Goal: Contribute content: Contribute content

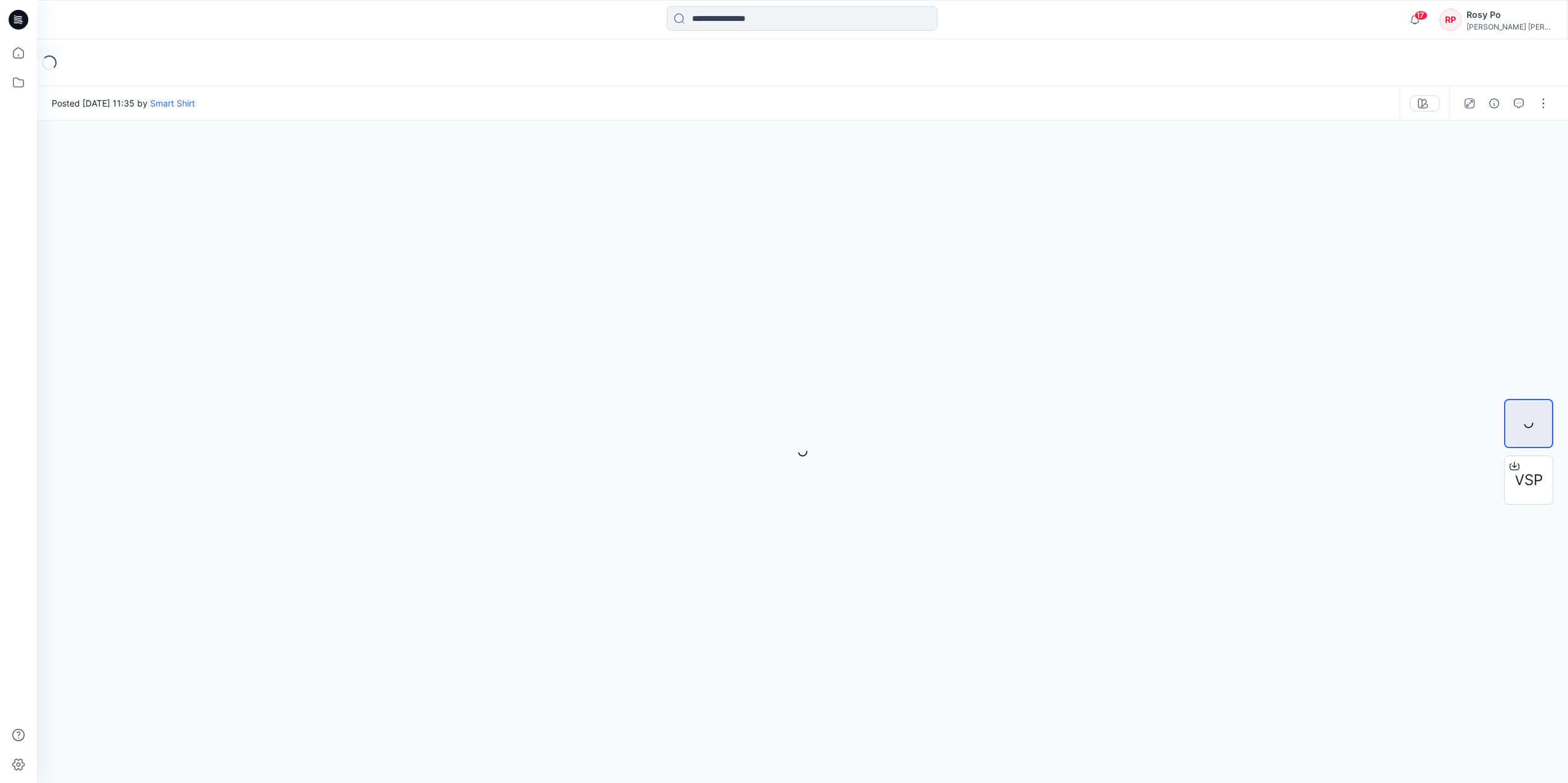
click at [16, 53] on icon at bounding box center [18, 53] width 27 height 27
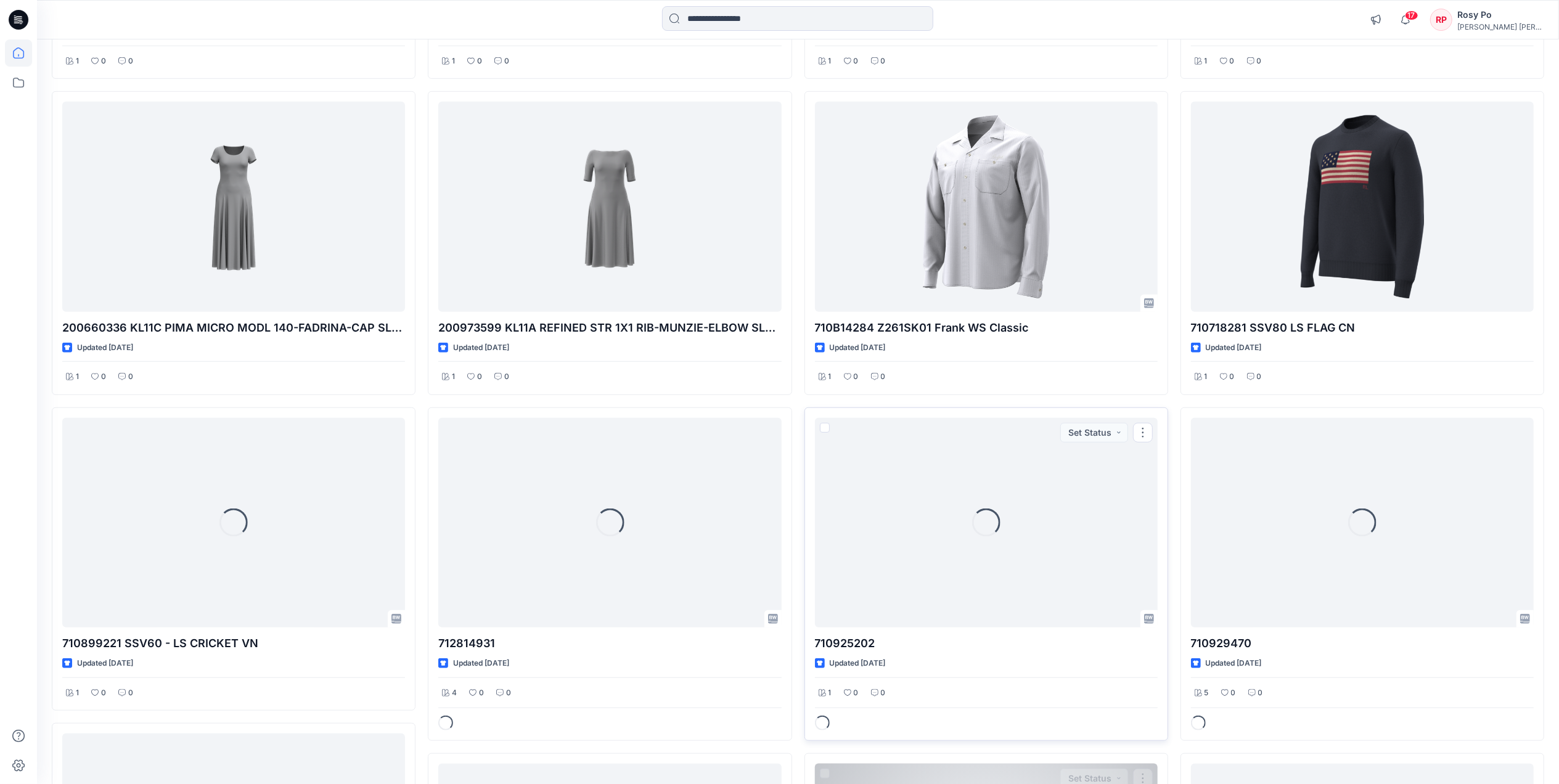
scroll to position [1206, 0]
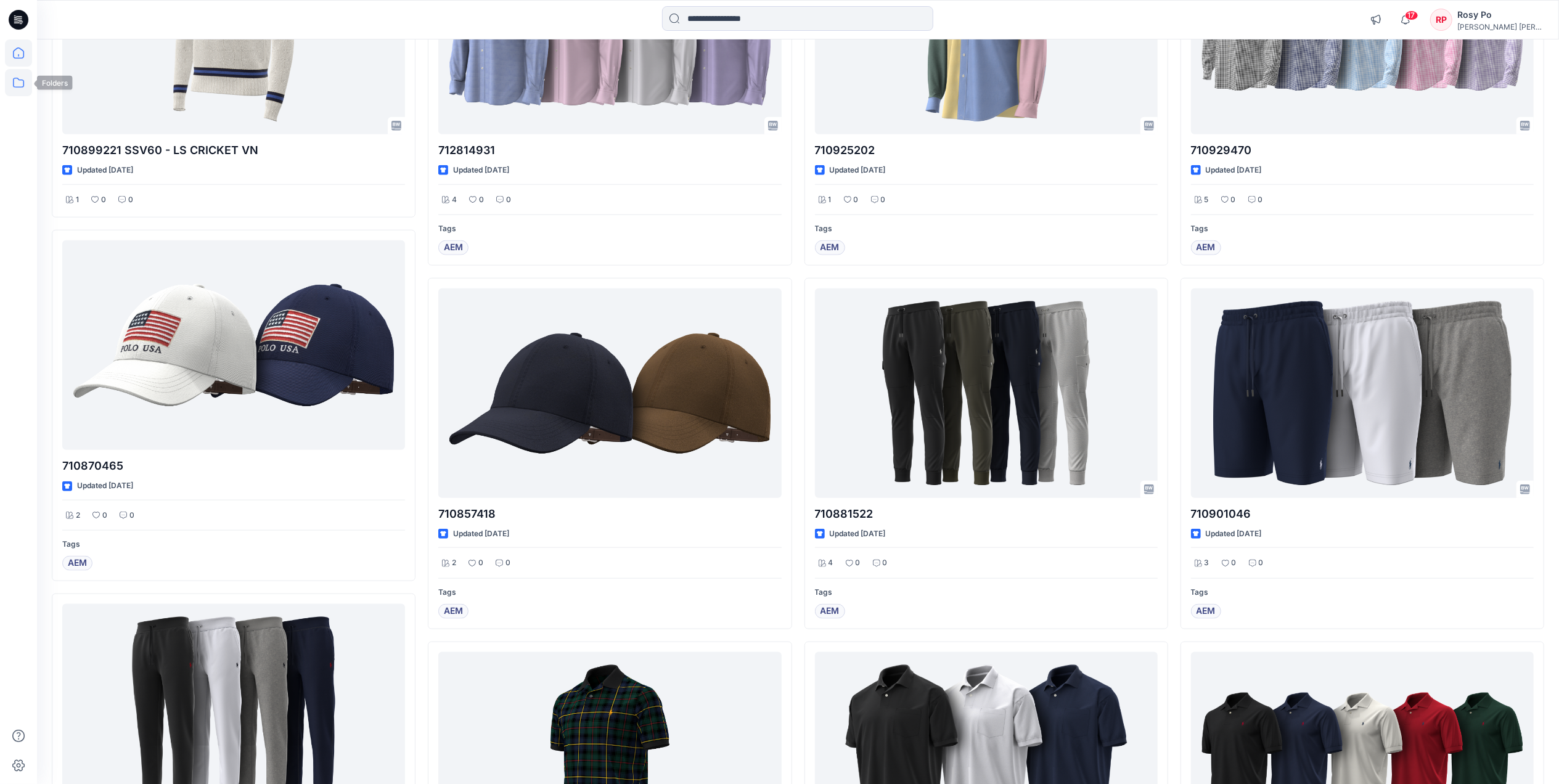
click at [22, 80] on icon at bounding box center [18, 82] width 27 height 27
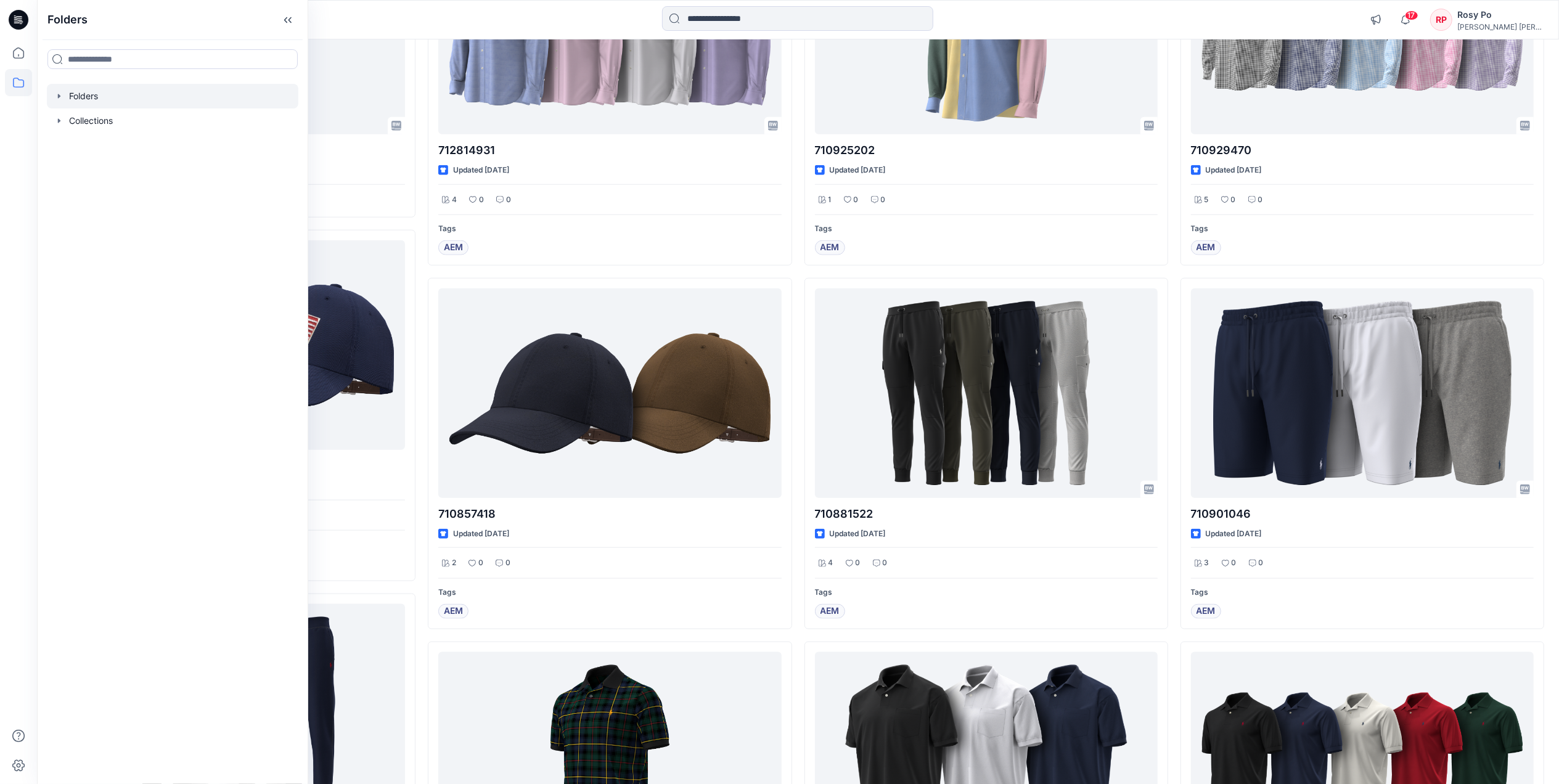
click at [111, 100] on div at bounding box center [172, 96] width 251 height 25
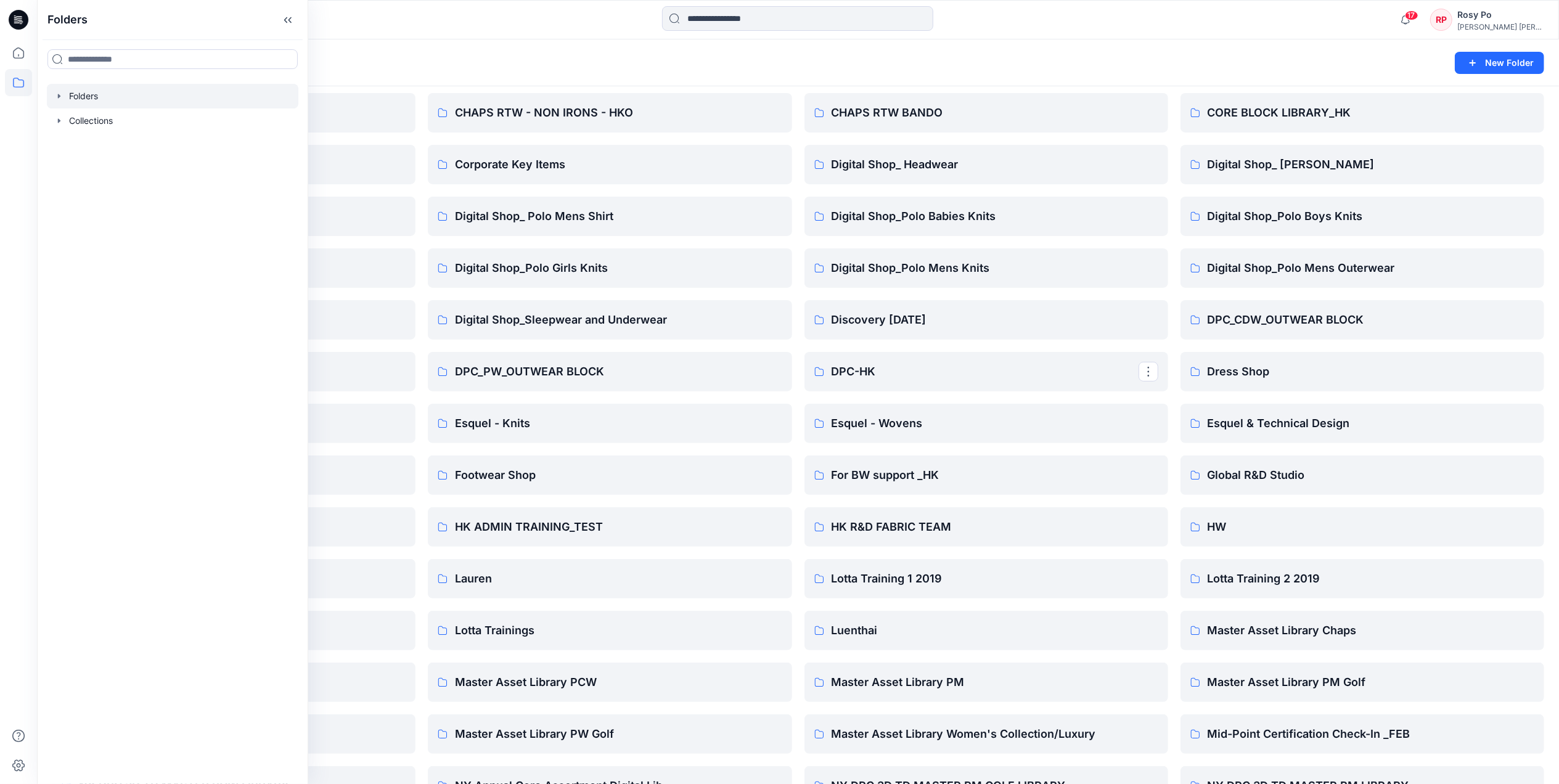
scroll to position [411, 0]
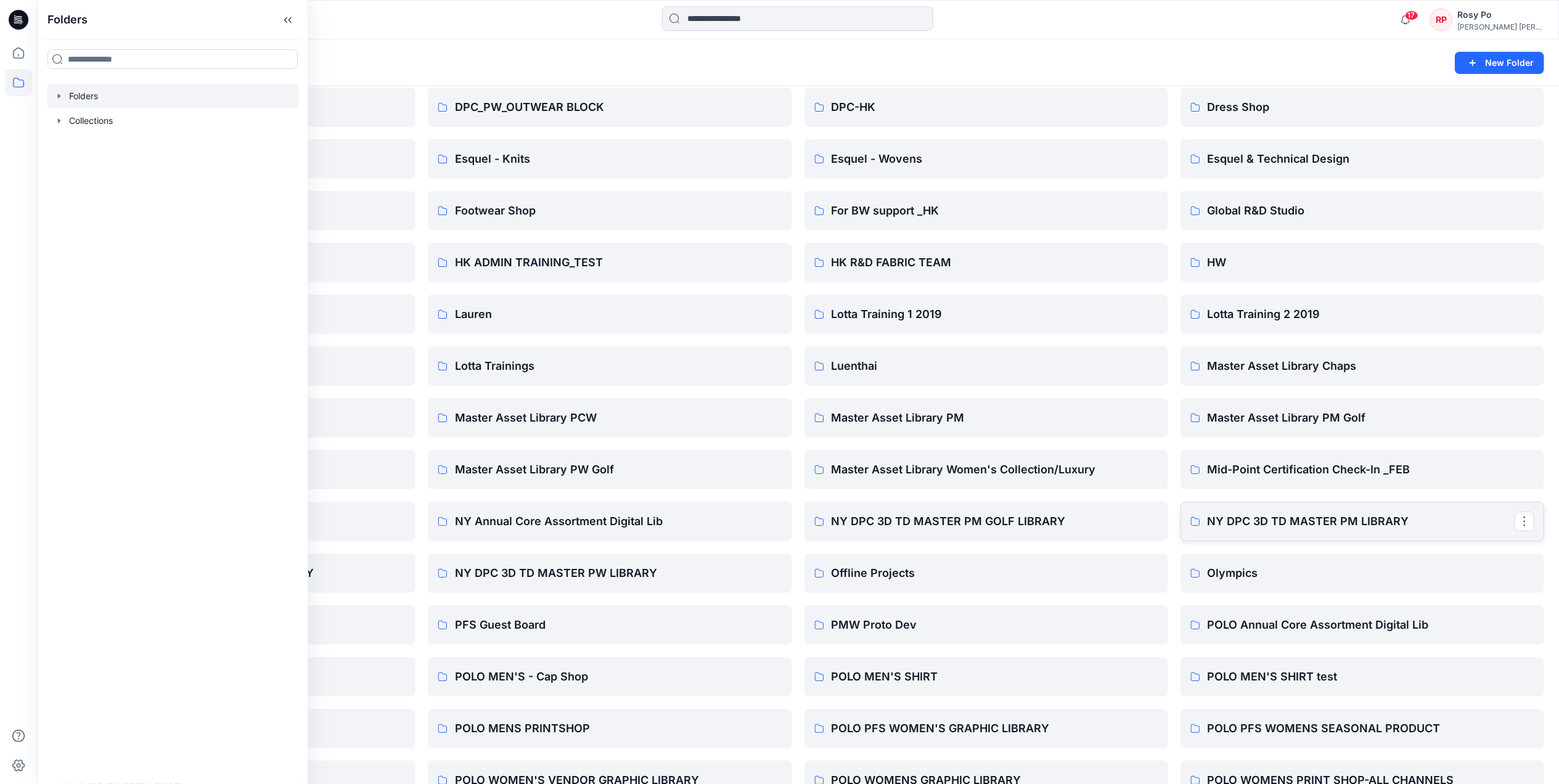
click at [1285, 513] on p "NY DPC 3D TD MASTER PM LIBRARY" at bounding box center [1361, 521] width 307 height 18
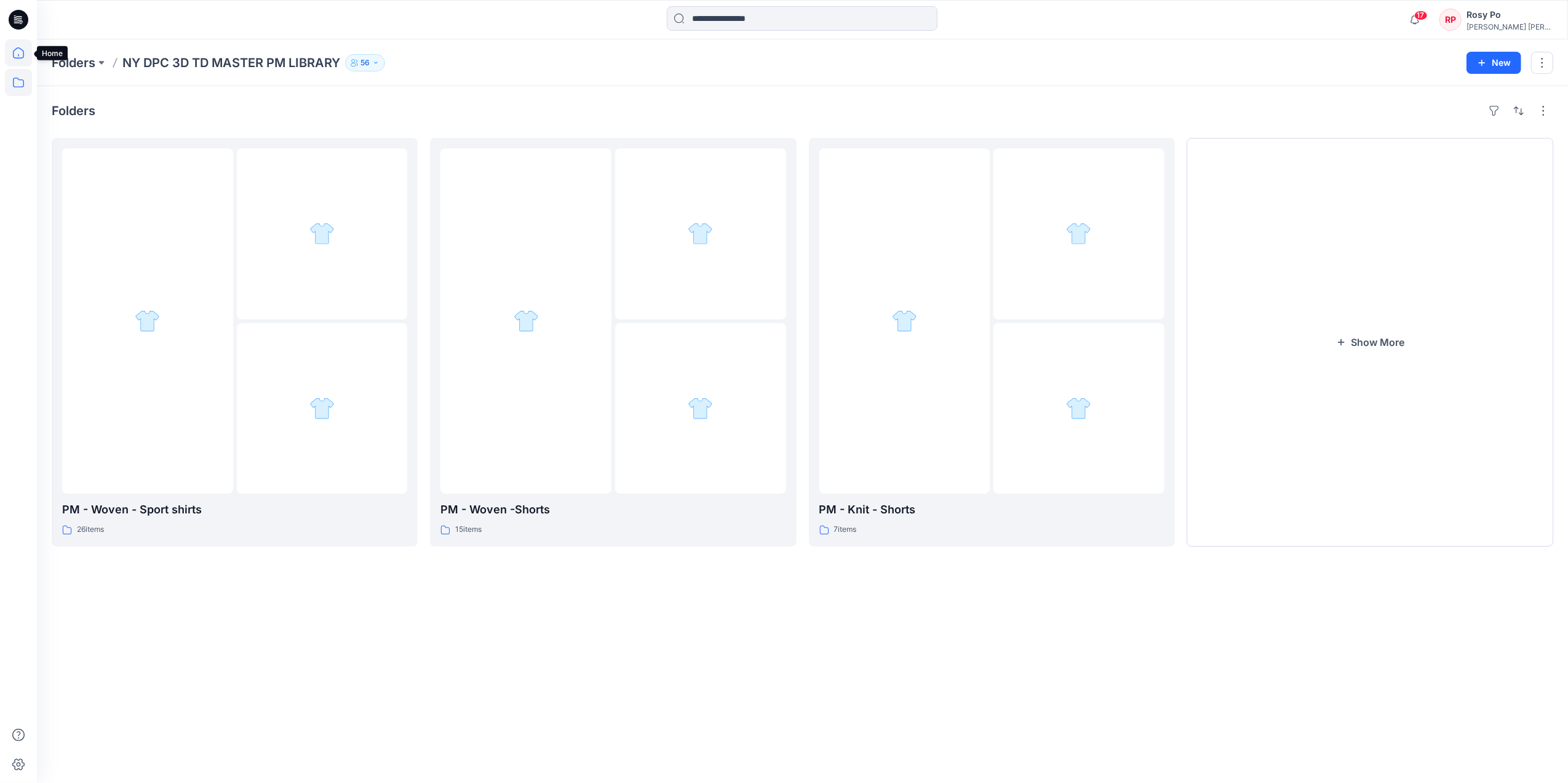
click at [15, 54] on icon at bounding box center [18, 53] width 27 height 27
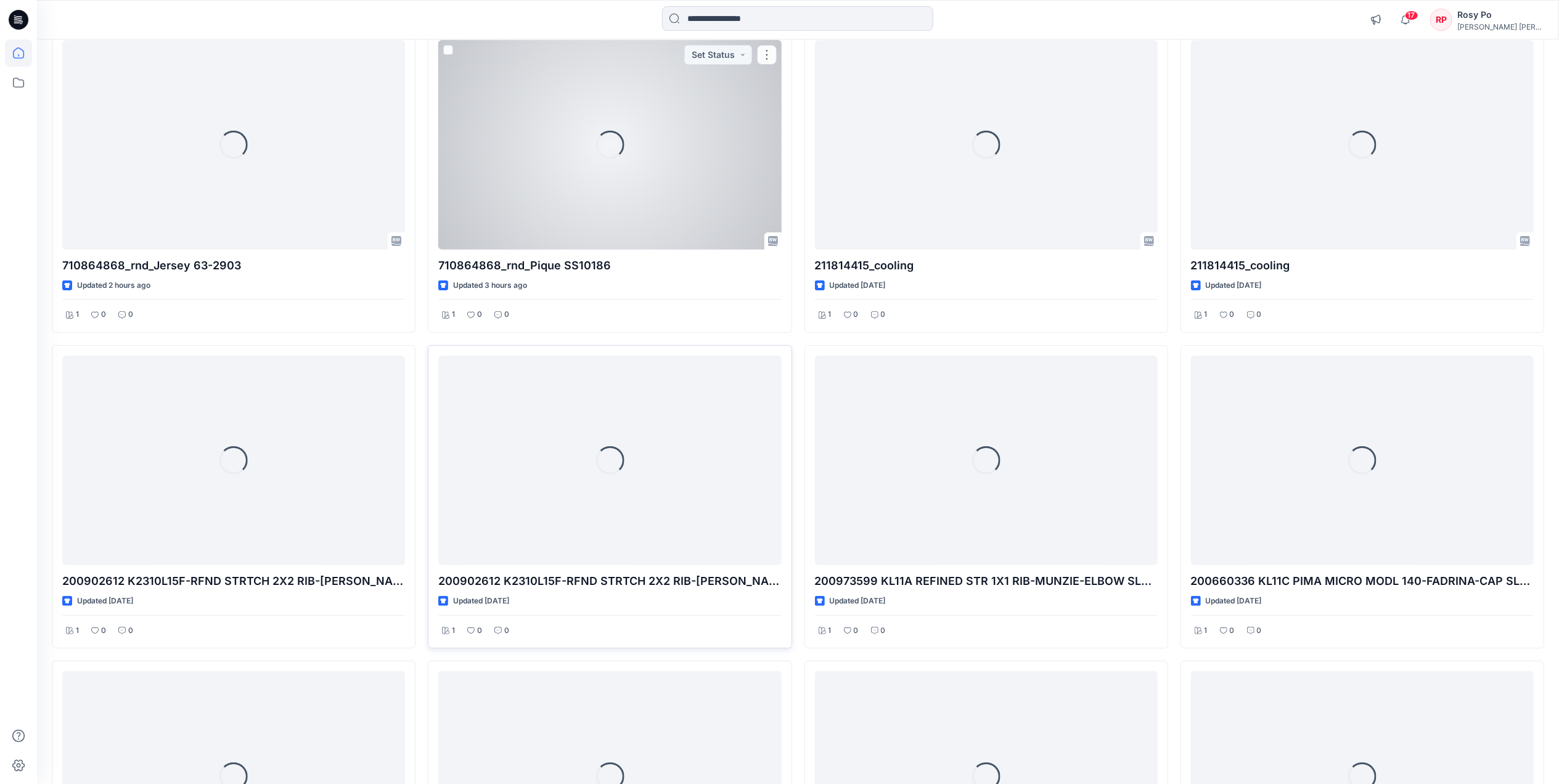
scroll to position [164, 0]
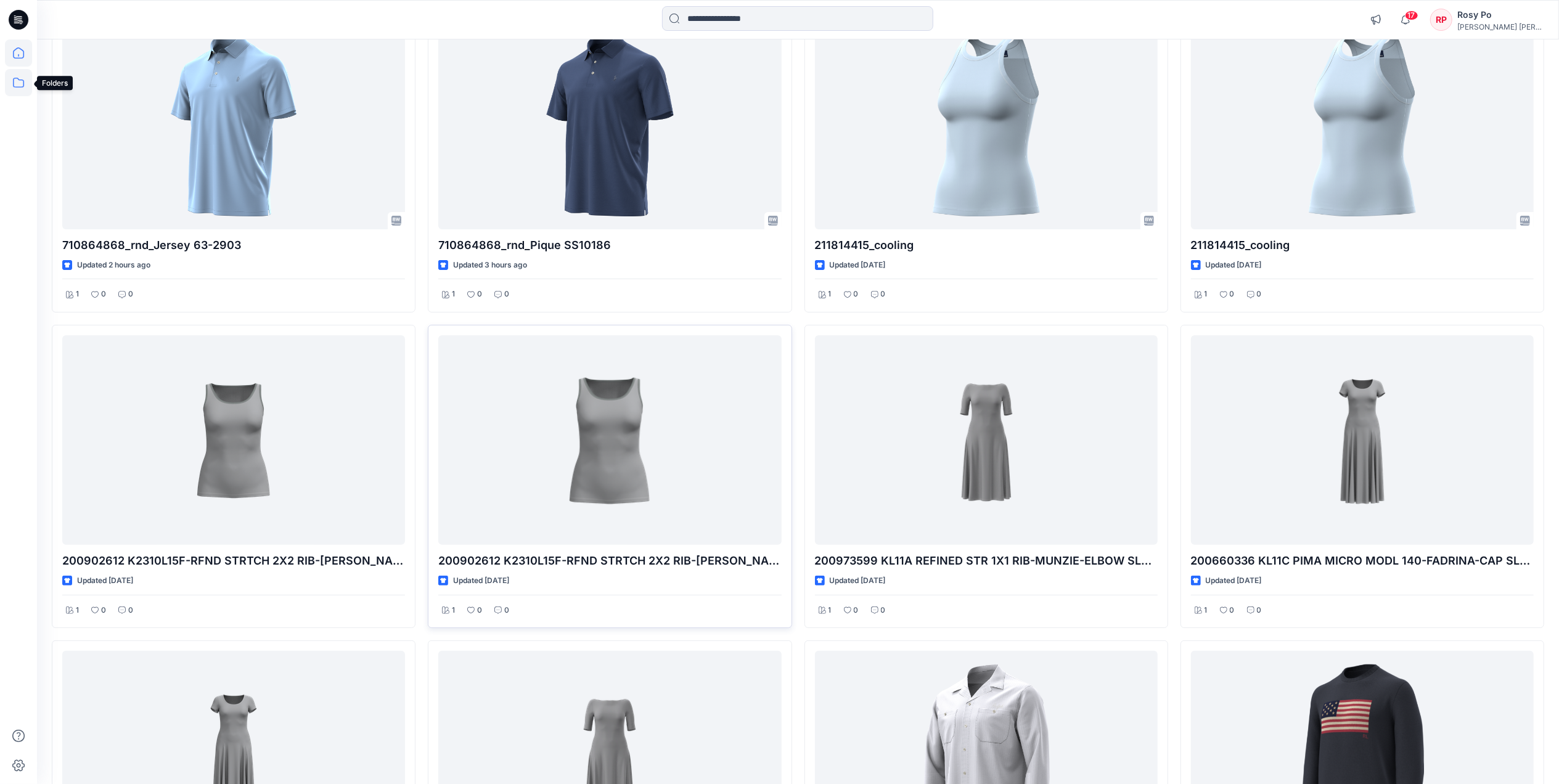
click at [13, 81] on icon at bounding box center [18, 82] width 11 height 10
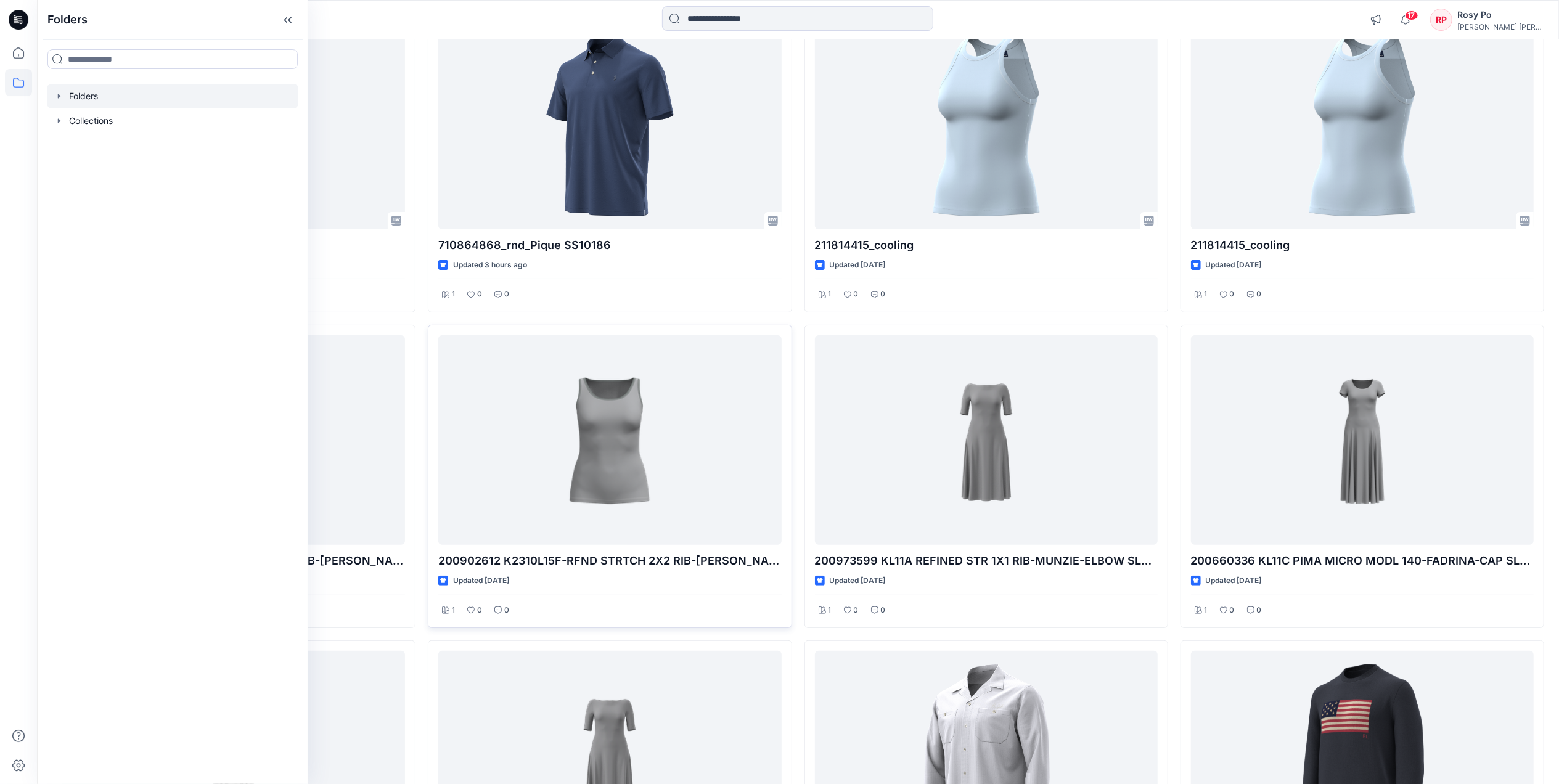
click at [97, 97] on div at bounding box center [172, 96] width 251 height 25
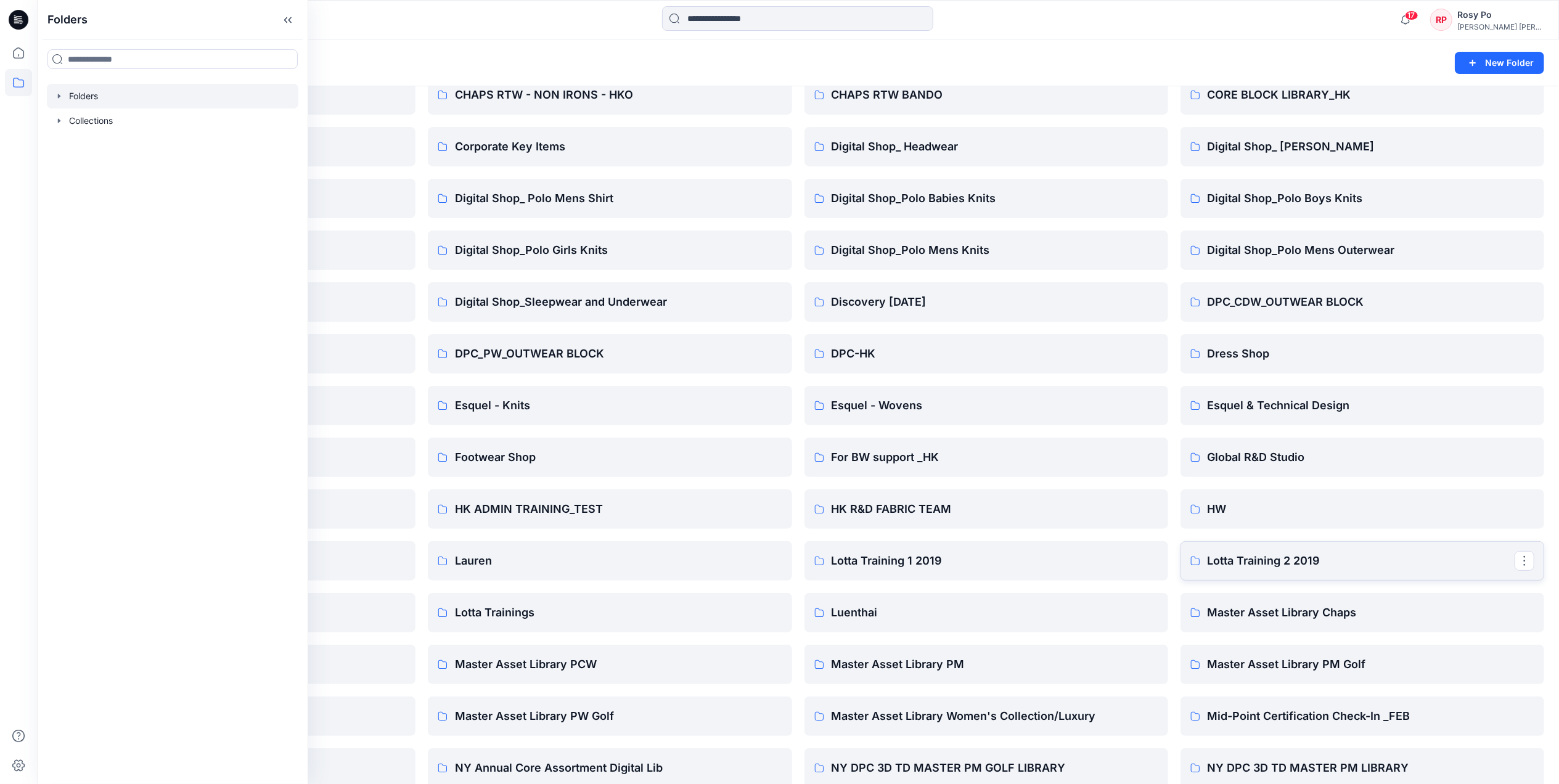
scroll to position [411, 0]
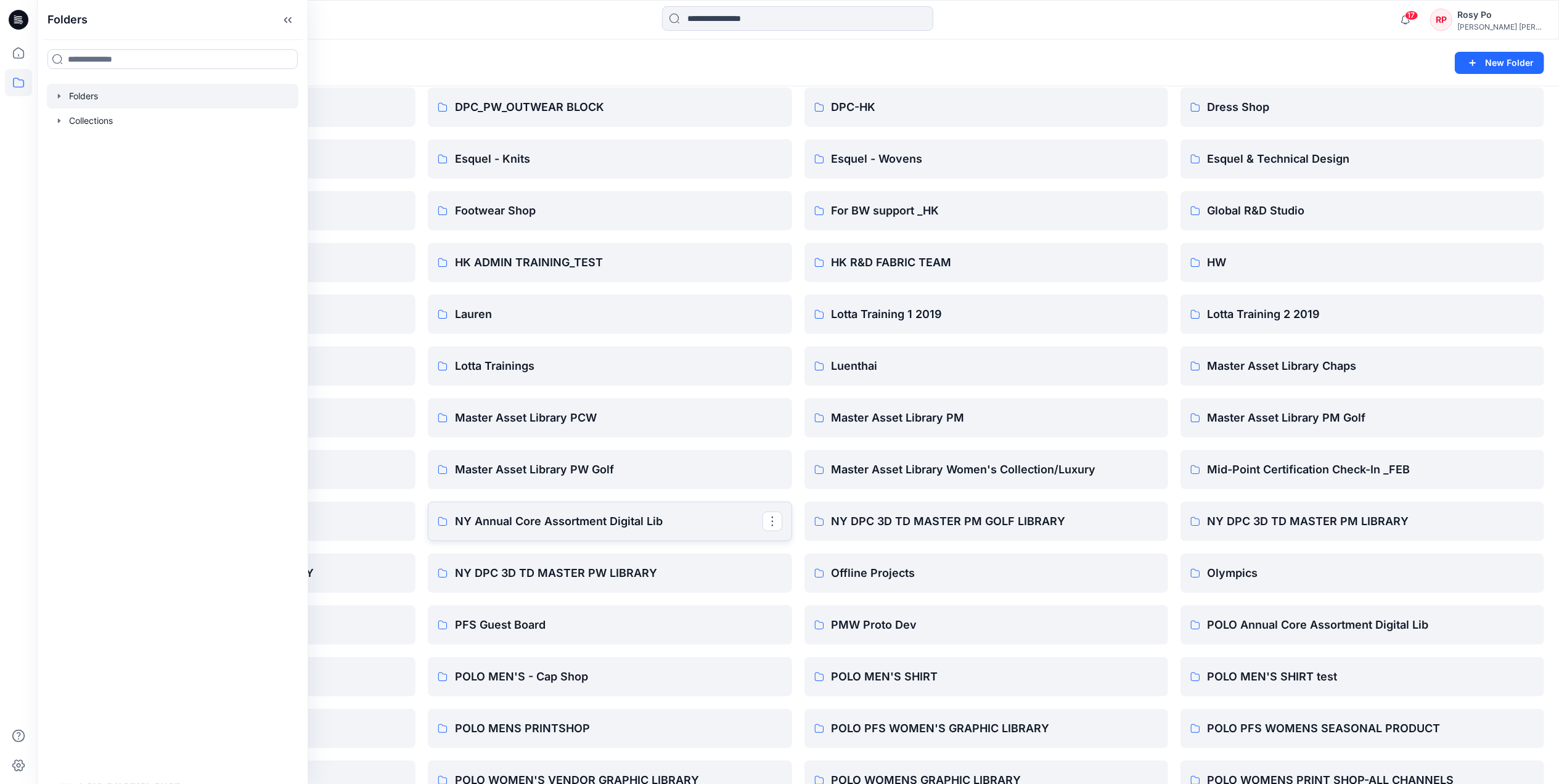
click at [726, 516] on p "NY Annual Core Assortment Digital Lib" at bounding box center [608, 521] width 307 height 18
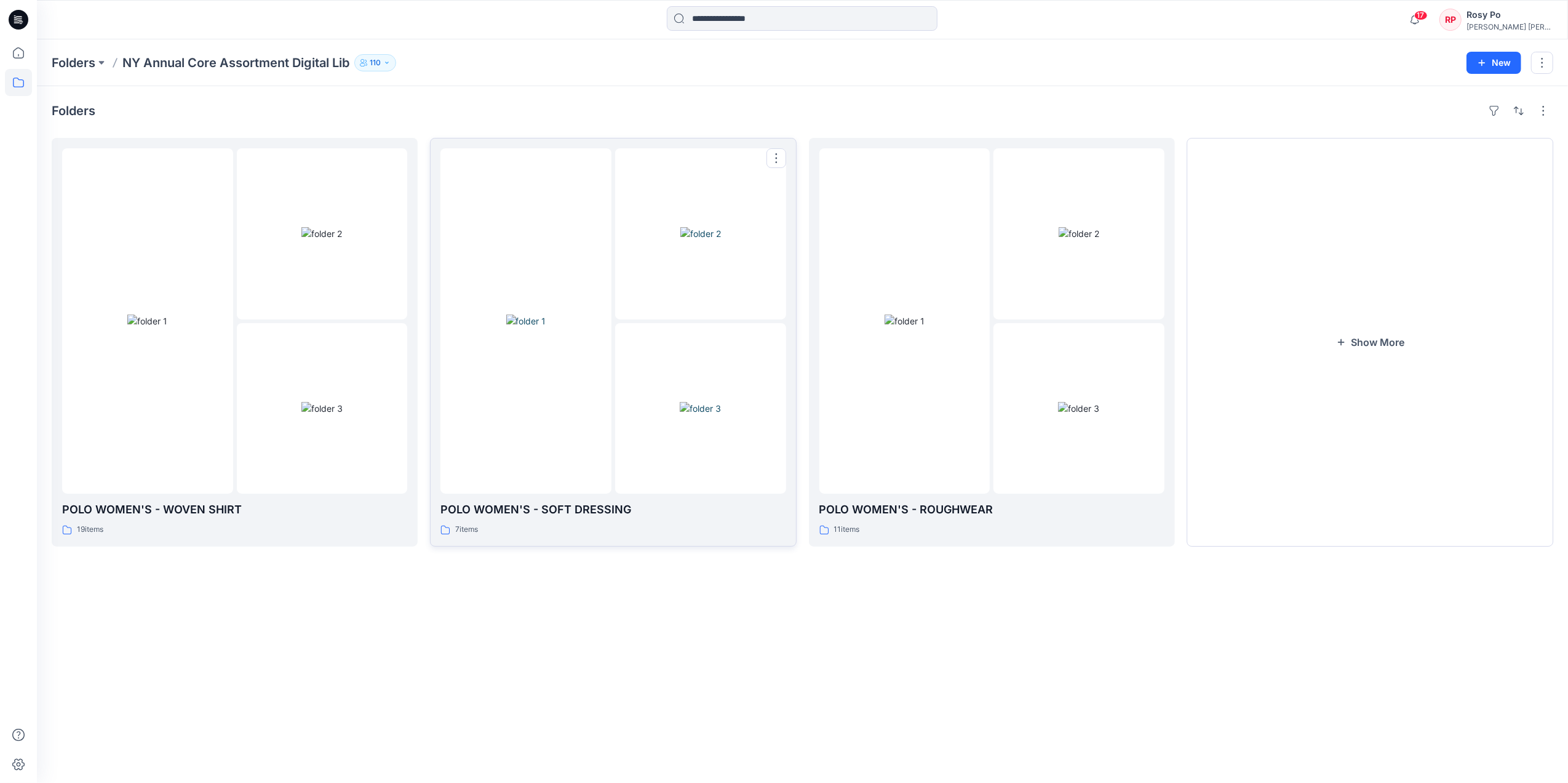
click at [680, 402] on img at bounding box center [700, 409] width 41 height 13
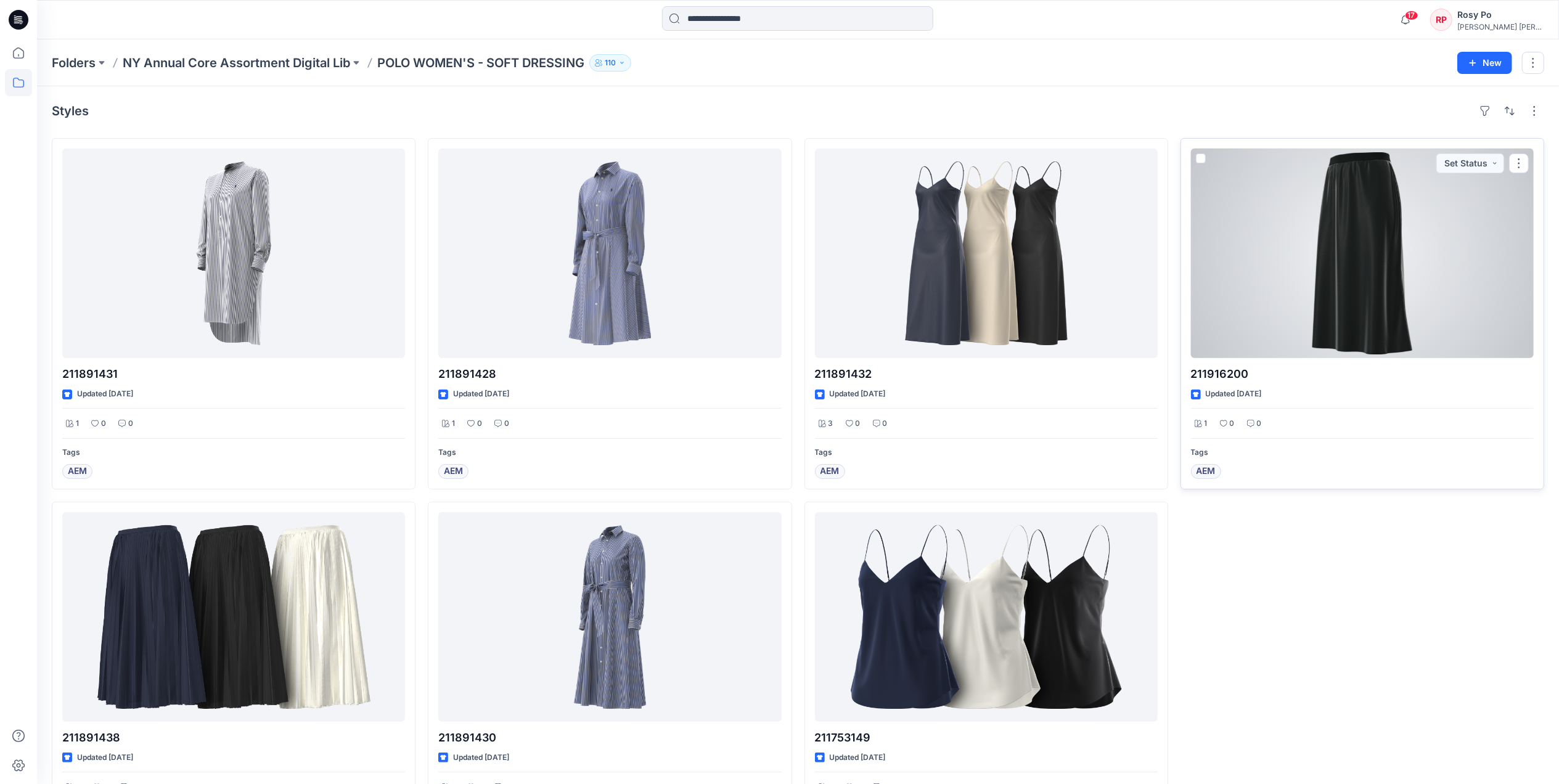
click at [1331, 256] on div at bounding box center [1362, 253] width 343 height 209
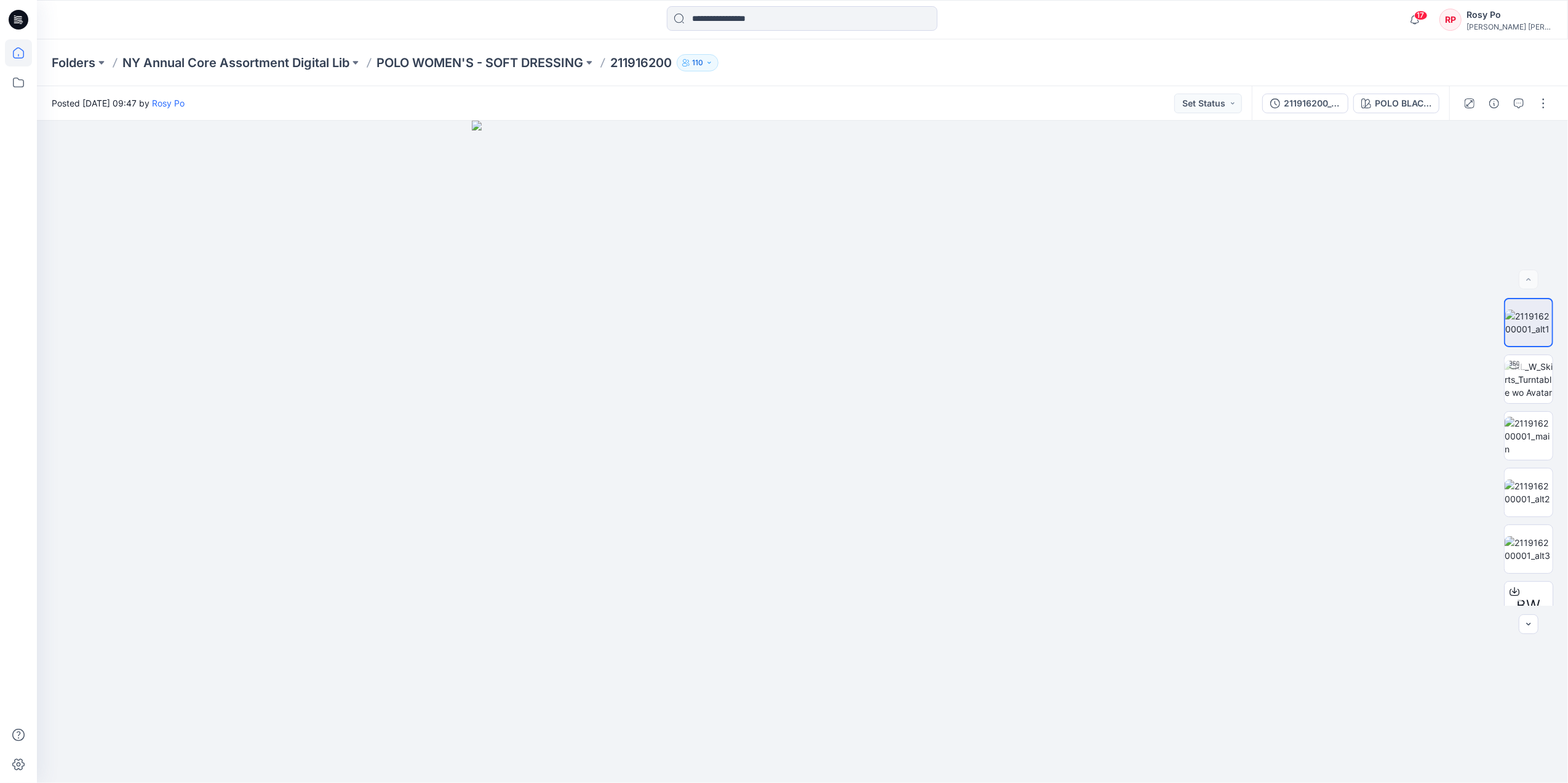
click at [30, 55] on icon at bounding box center [18, 53] width 27 height 27
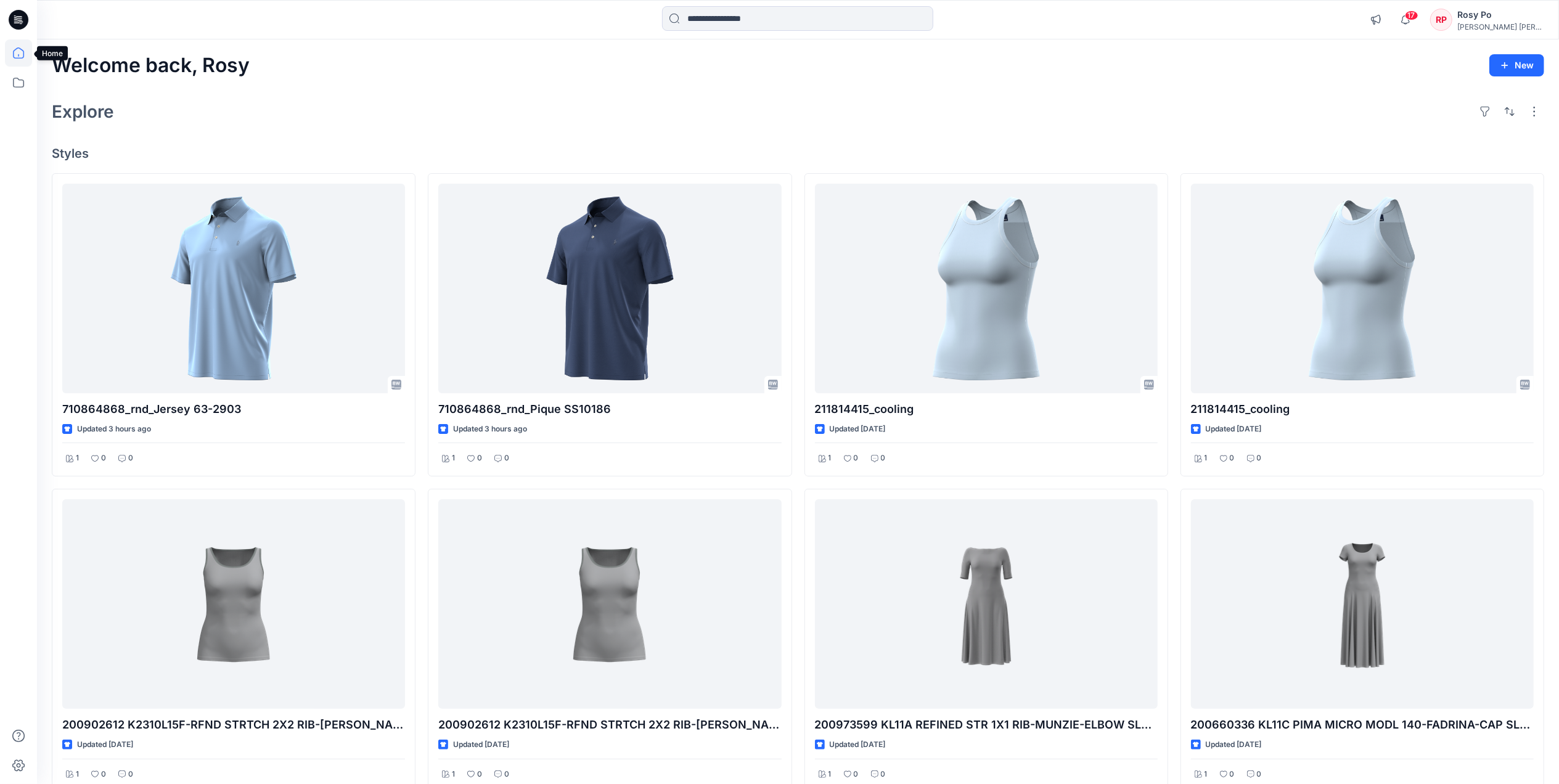
click at [18, 53] on icon at bounding box center [18, 53] width 27 height 27
click at [825, 22] on input at bounding box center [797, 18] width 271 height 25
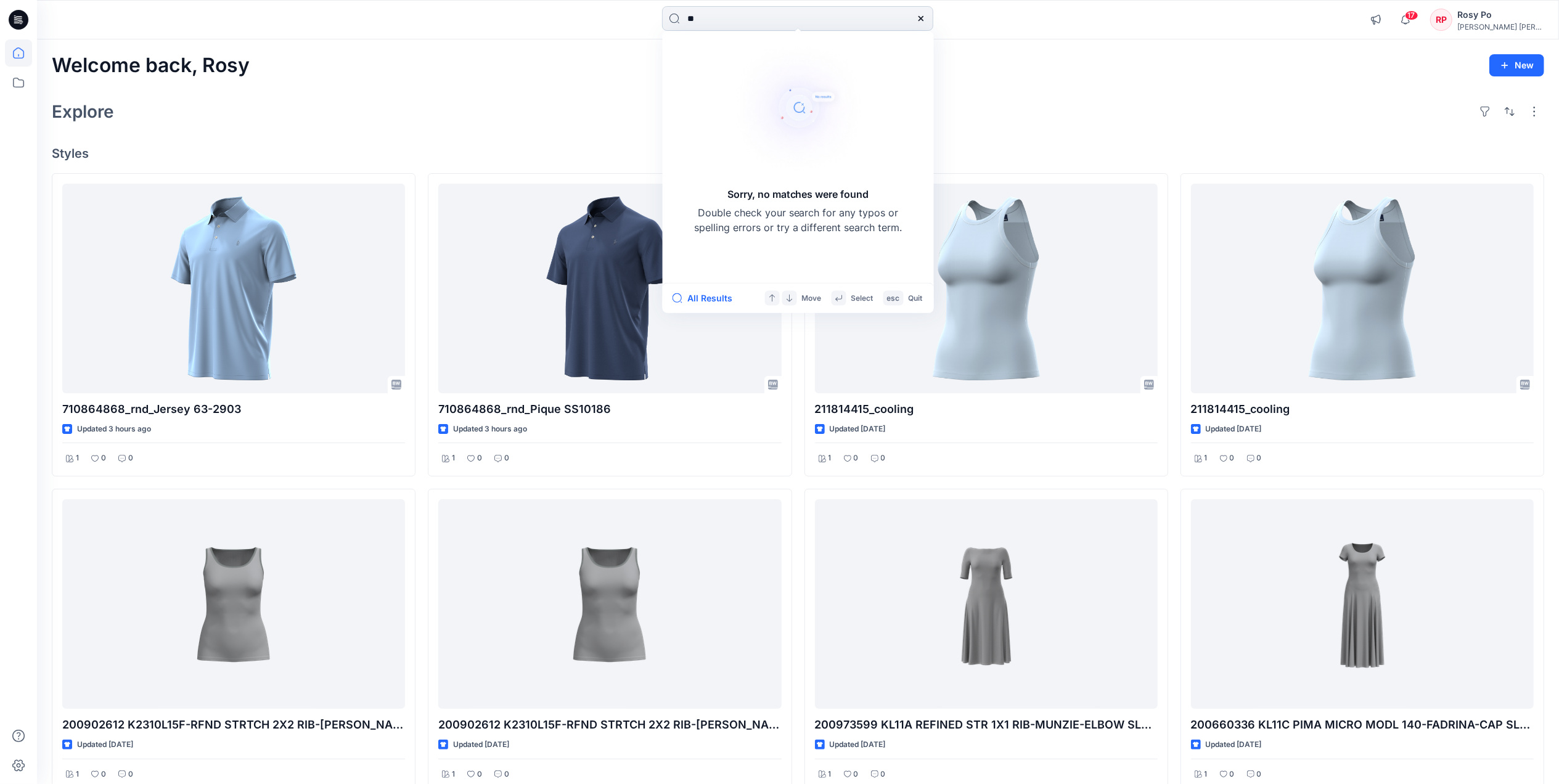
type input "*"
type input "*********"
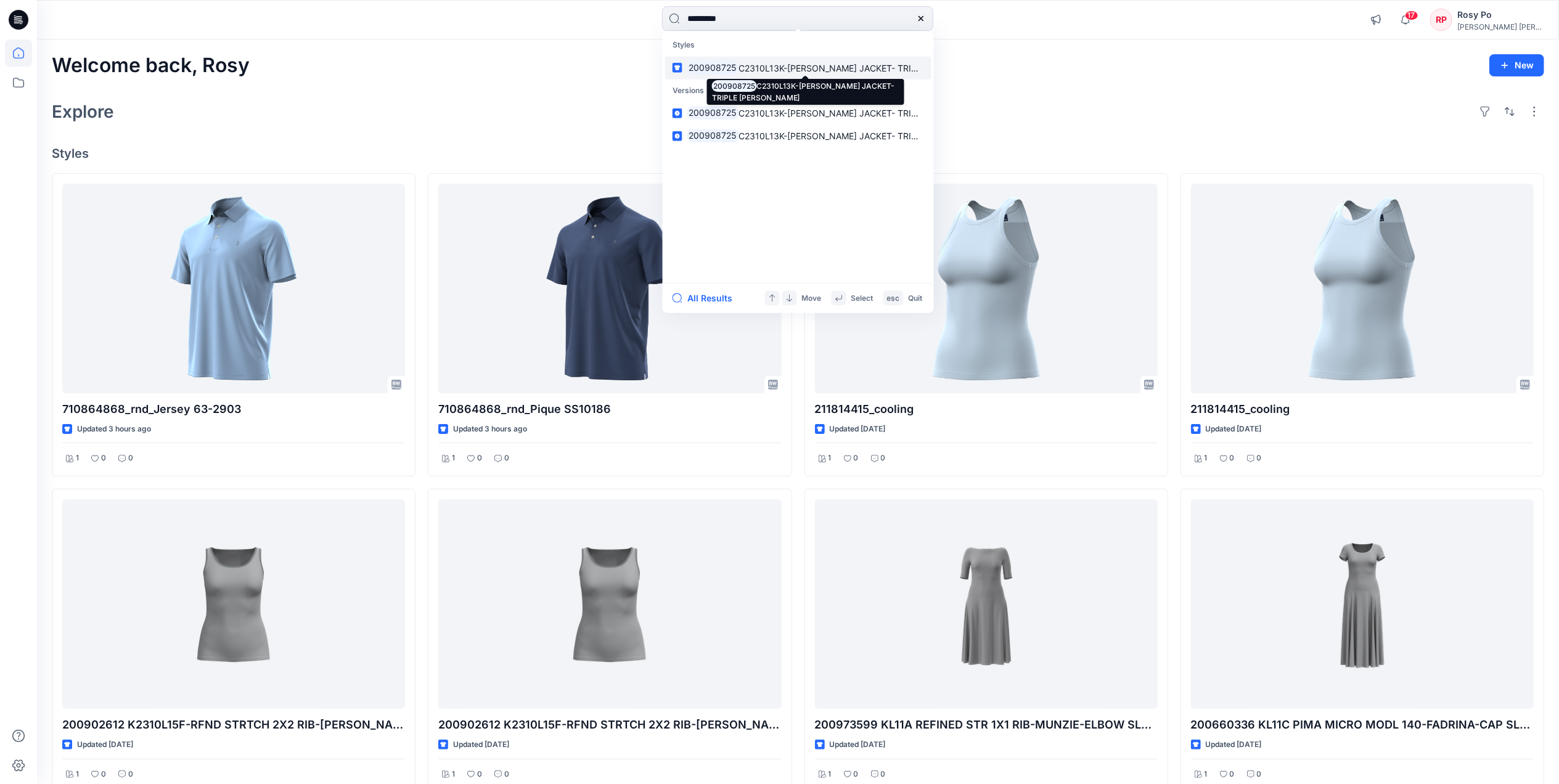
click at [822, 62] on span "C2310L13K-ANGONA JACKET- TRIPLE GEORGETTE" at bounding box center [868, 67] width 260 height 10
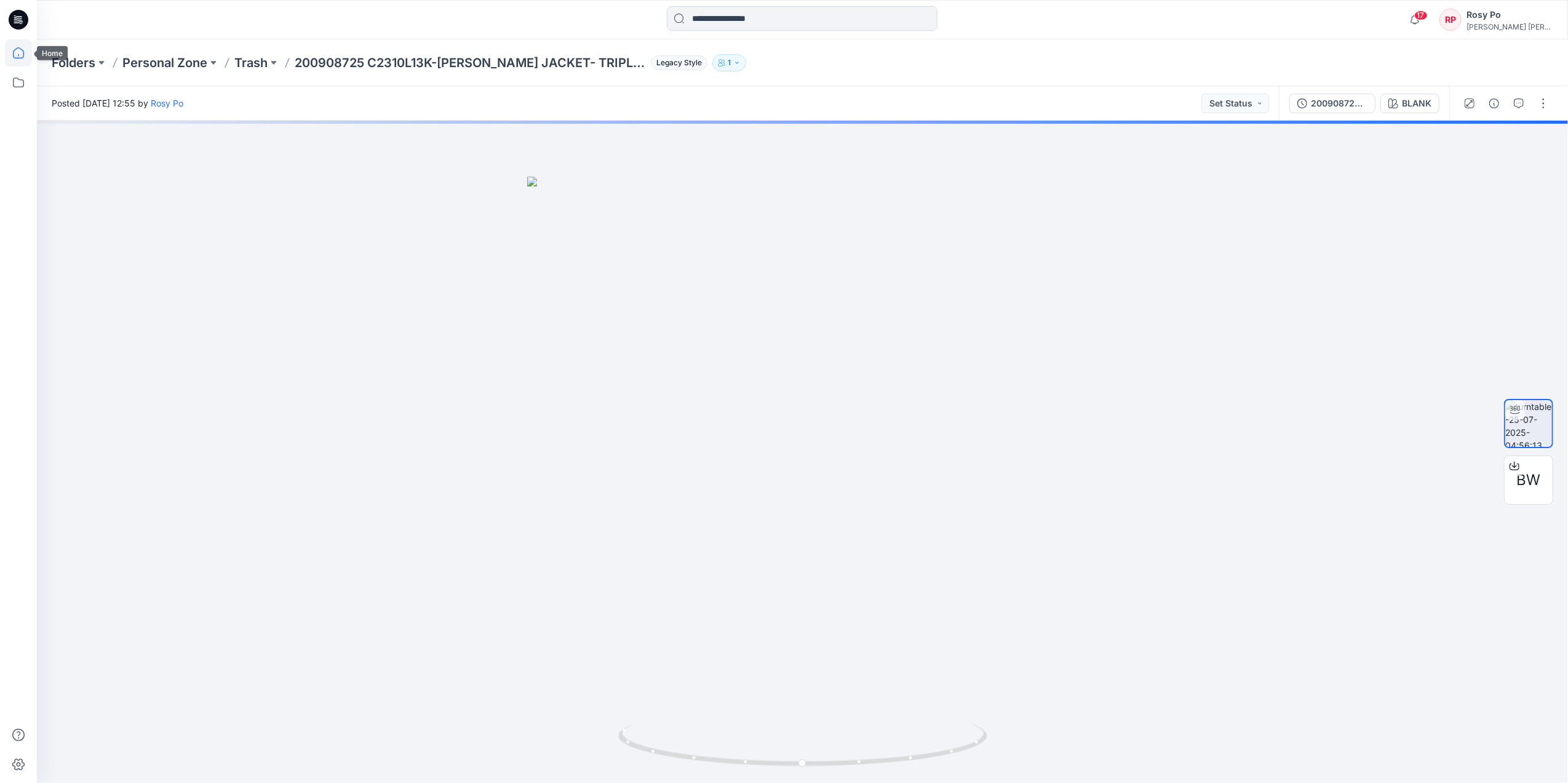
click at [6, 59] on icon at bounding box center [18, 53] width 27 height 27
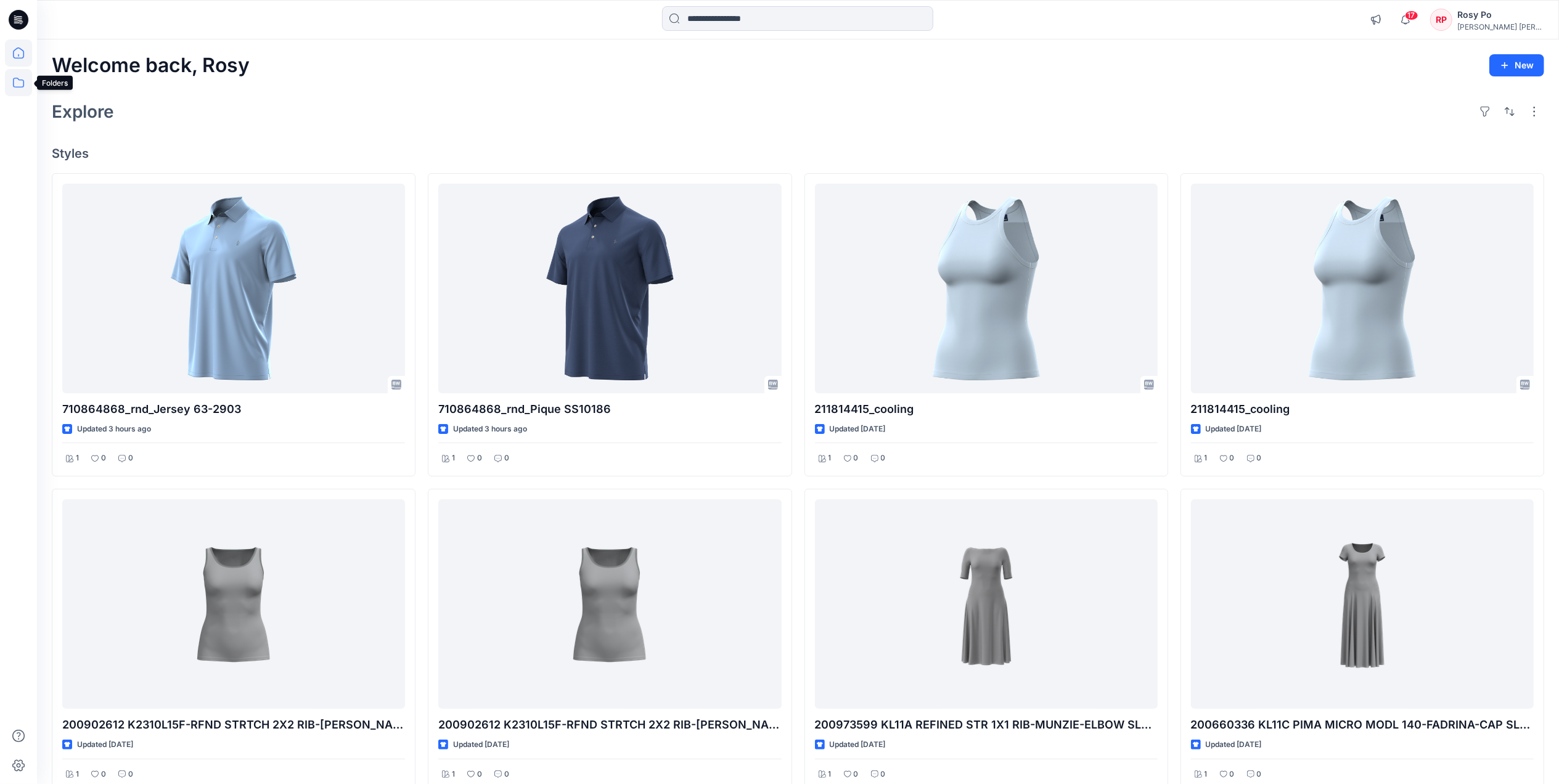
click at [22, 88] on icon at bounding box center [18, 82] width 27 height 27
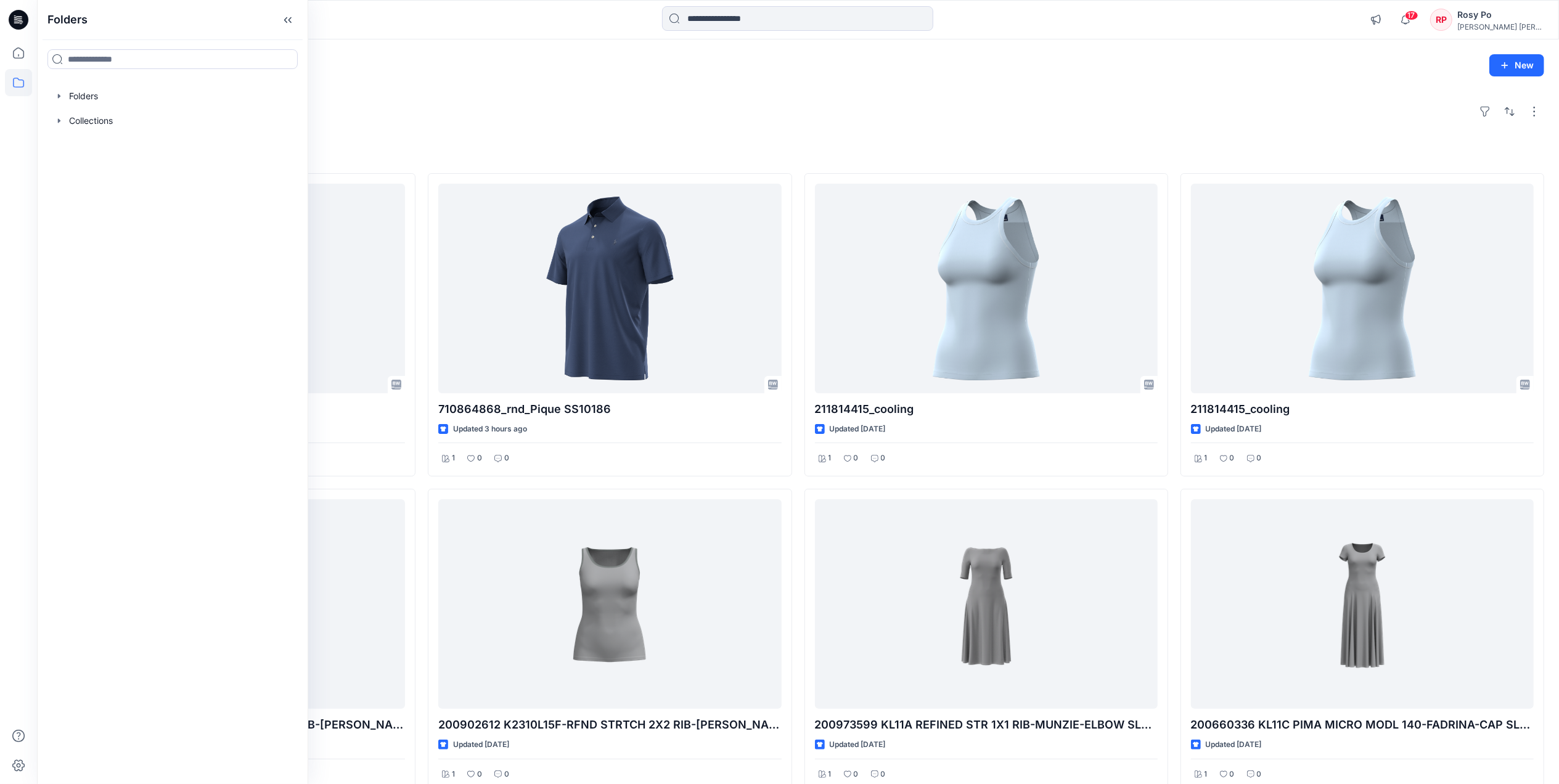
click at [491, 141] on div "Welcome back, Rosy New Explore Styles 710864868_rnd_Jersey 63-2903 Updated 3 ho…" at bounding box center [798, 603] width 1522 height 1128
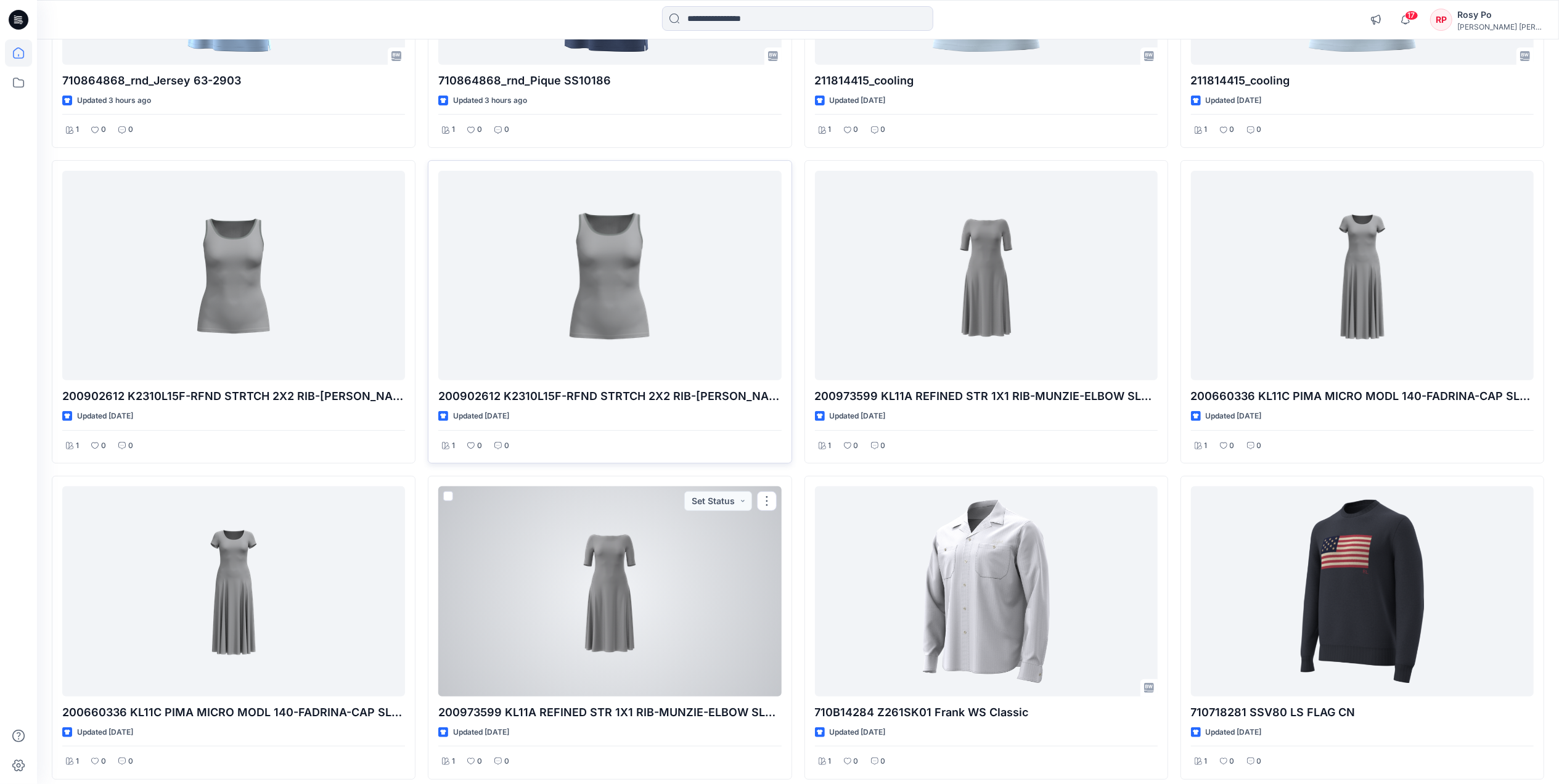
scroll to position [384, 0]
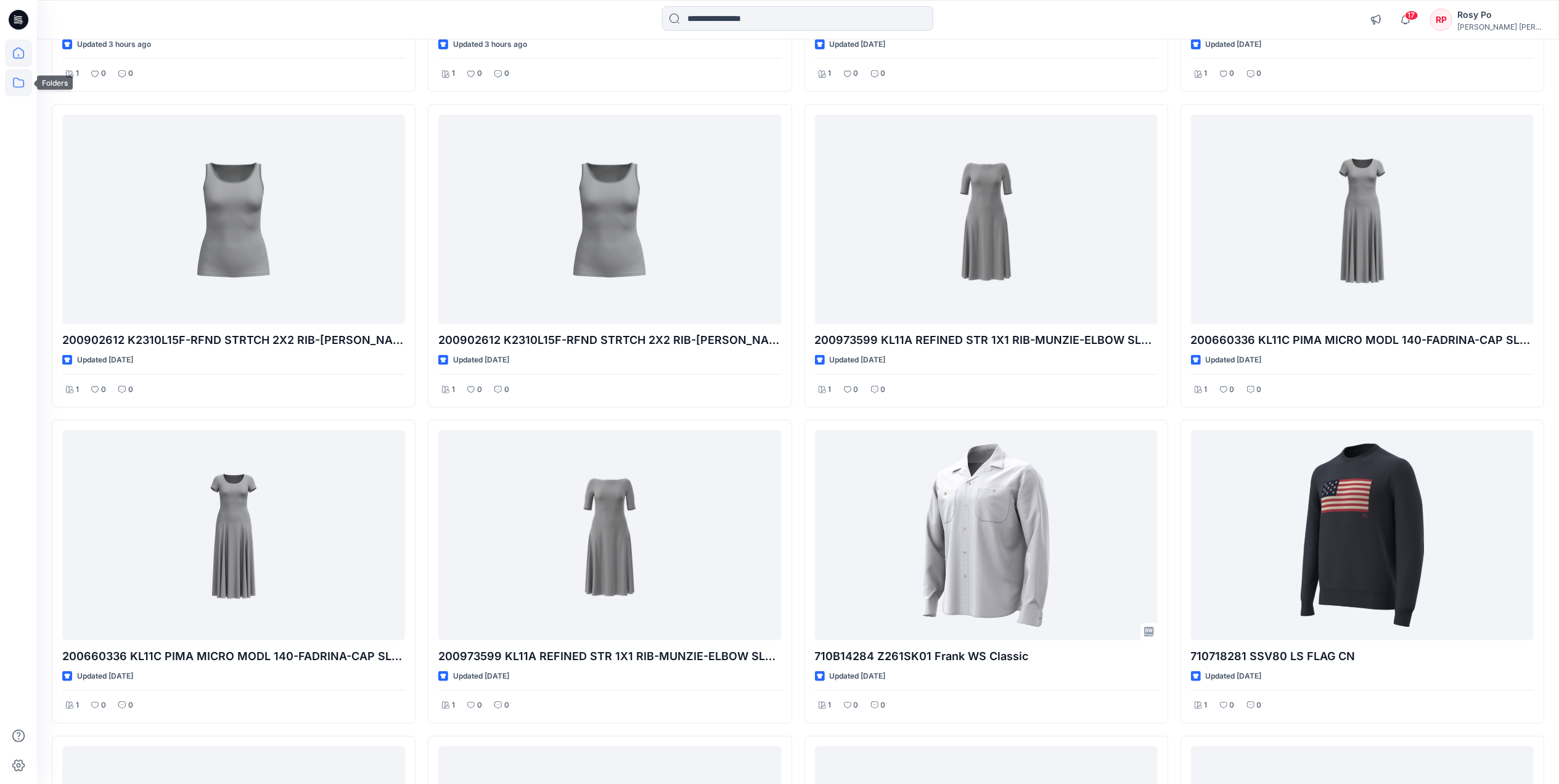
click at [26, 81] on icon at bounding box center [18, 82] width 27 height 27
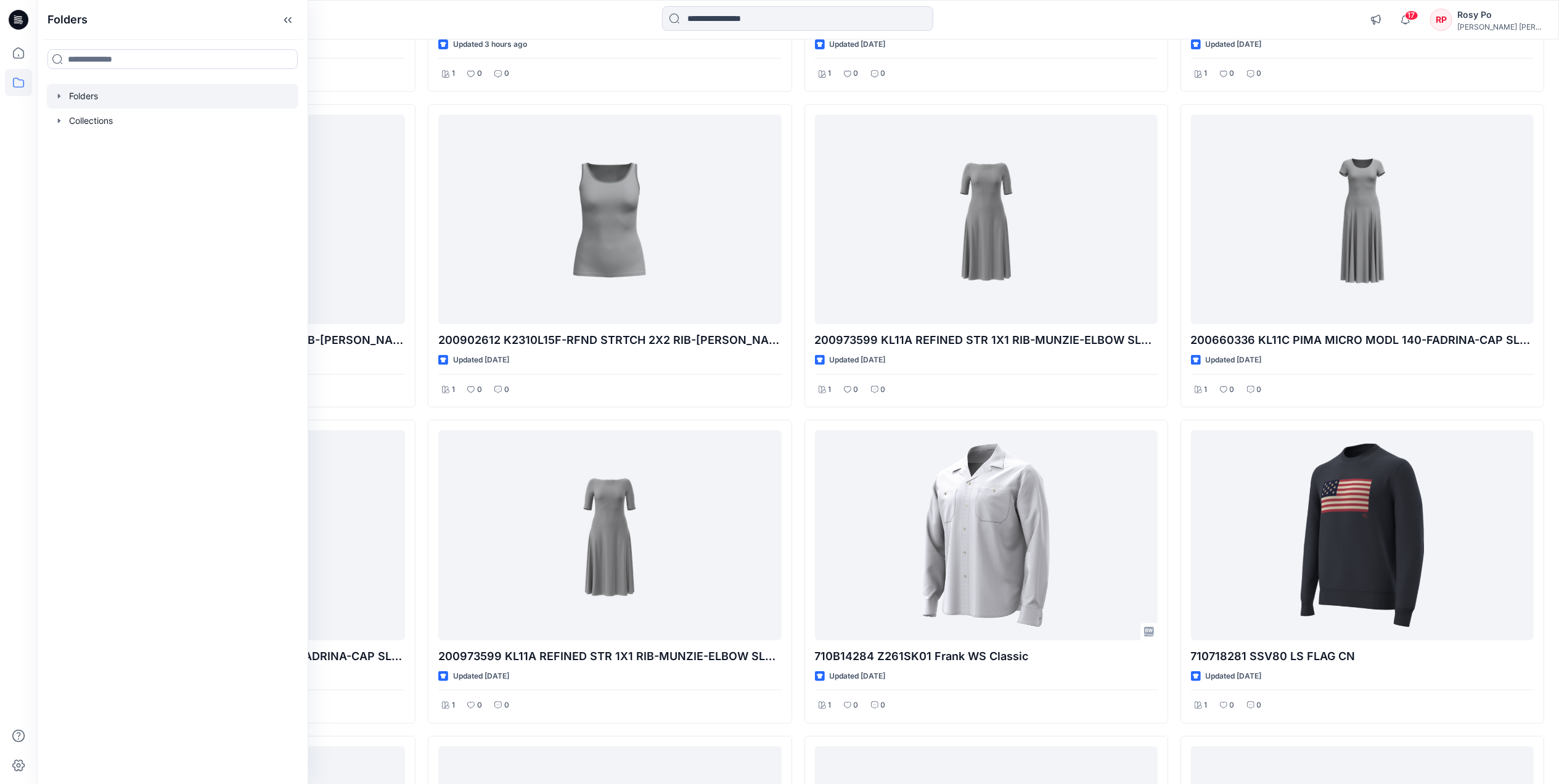
click at [161, 102] on div at bounding box center [172, 96] width 251 height 25
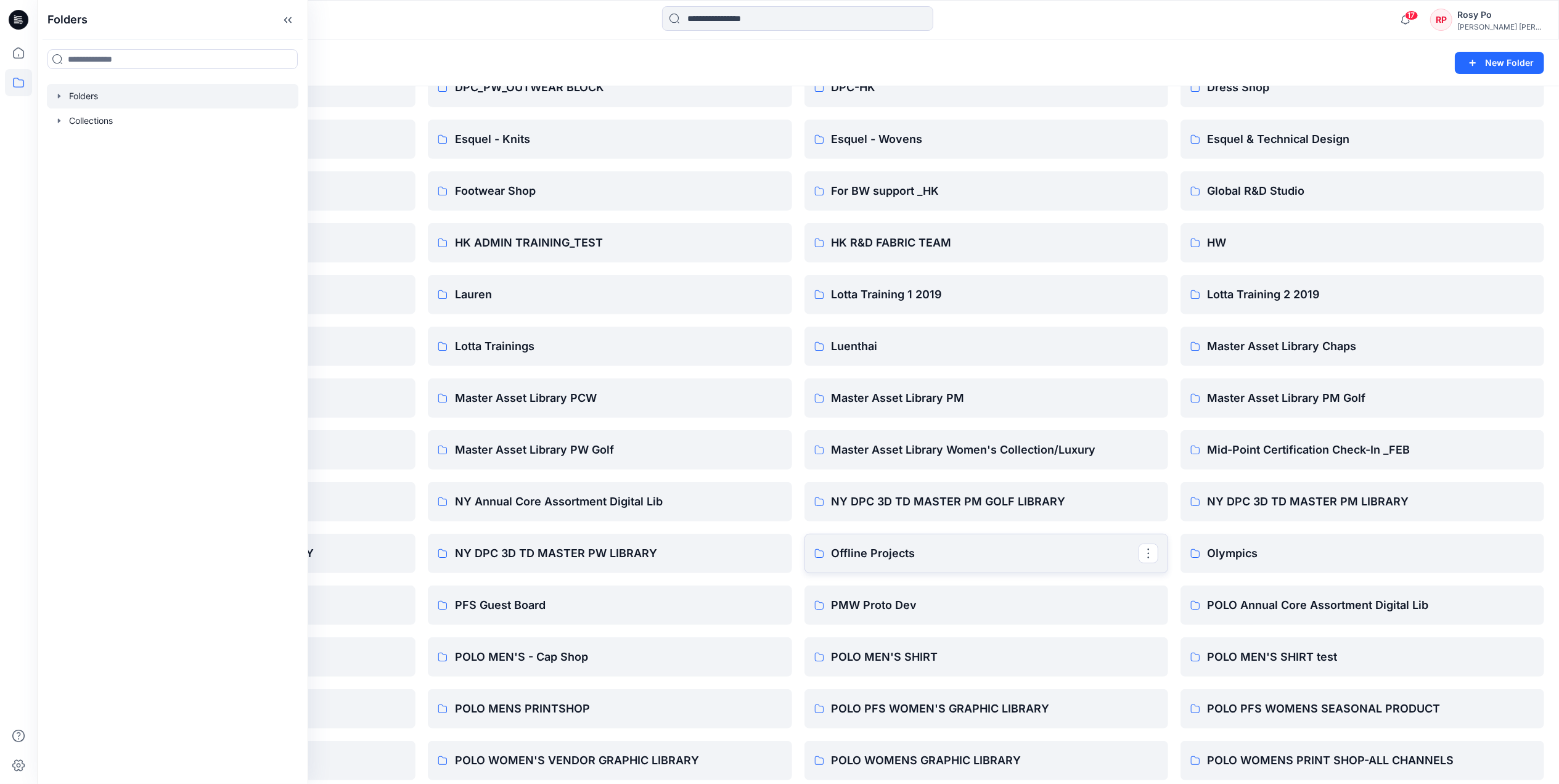
scroll to position [493, 0]
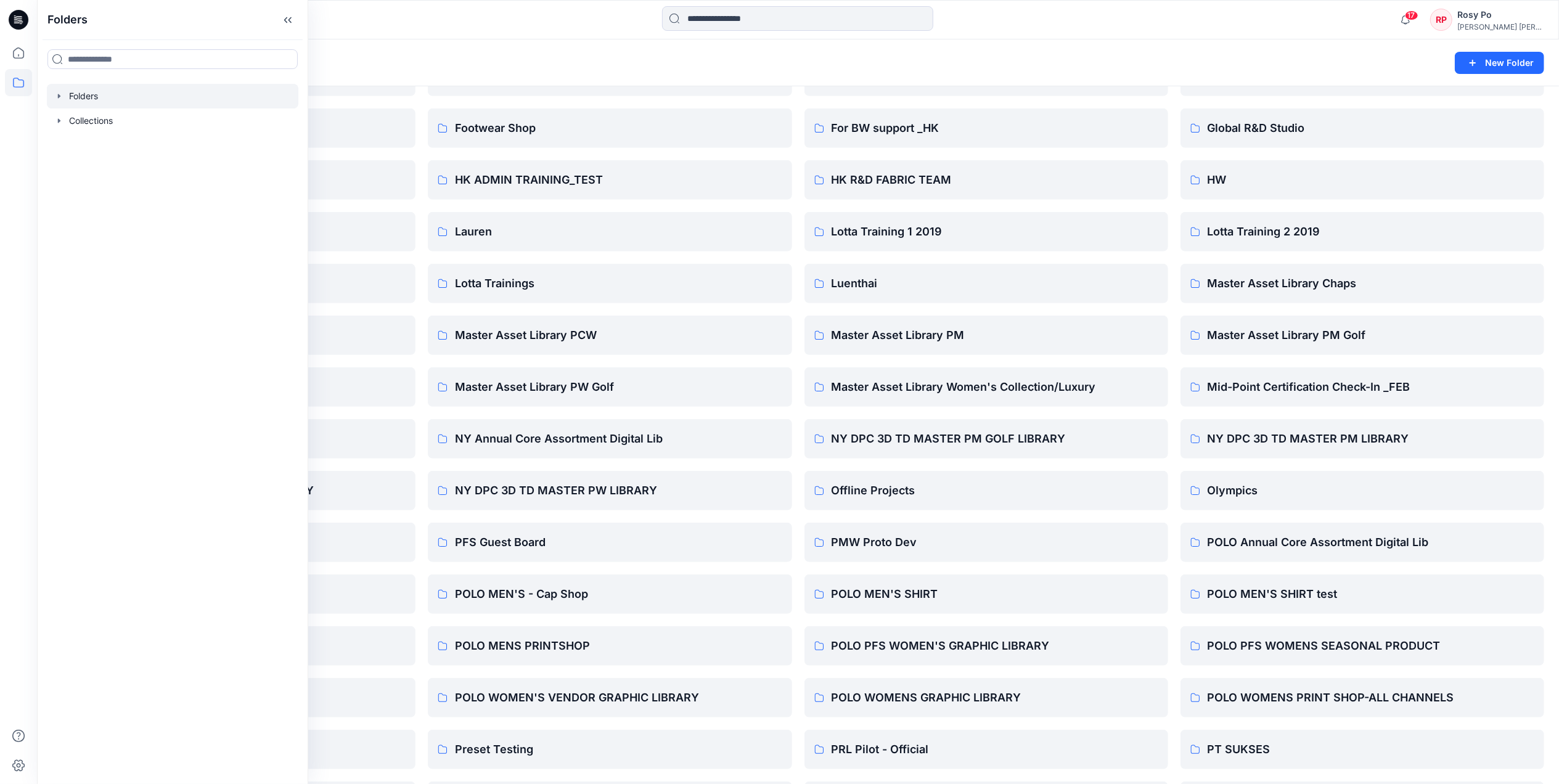
click at [1090, 45] on div "Folders New Folder" at bounding box center [798, 63] width 1522 height 47
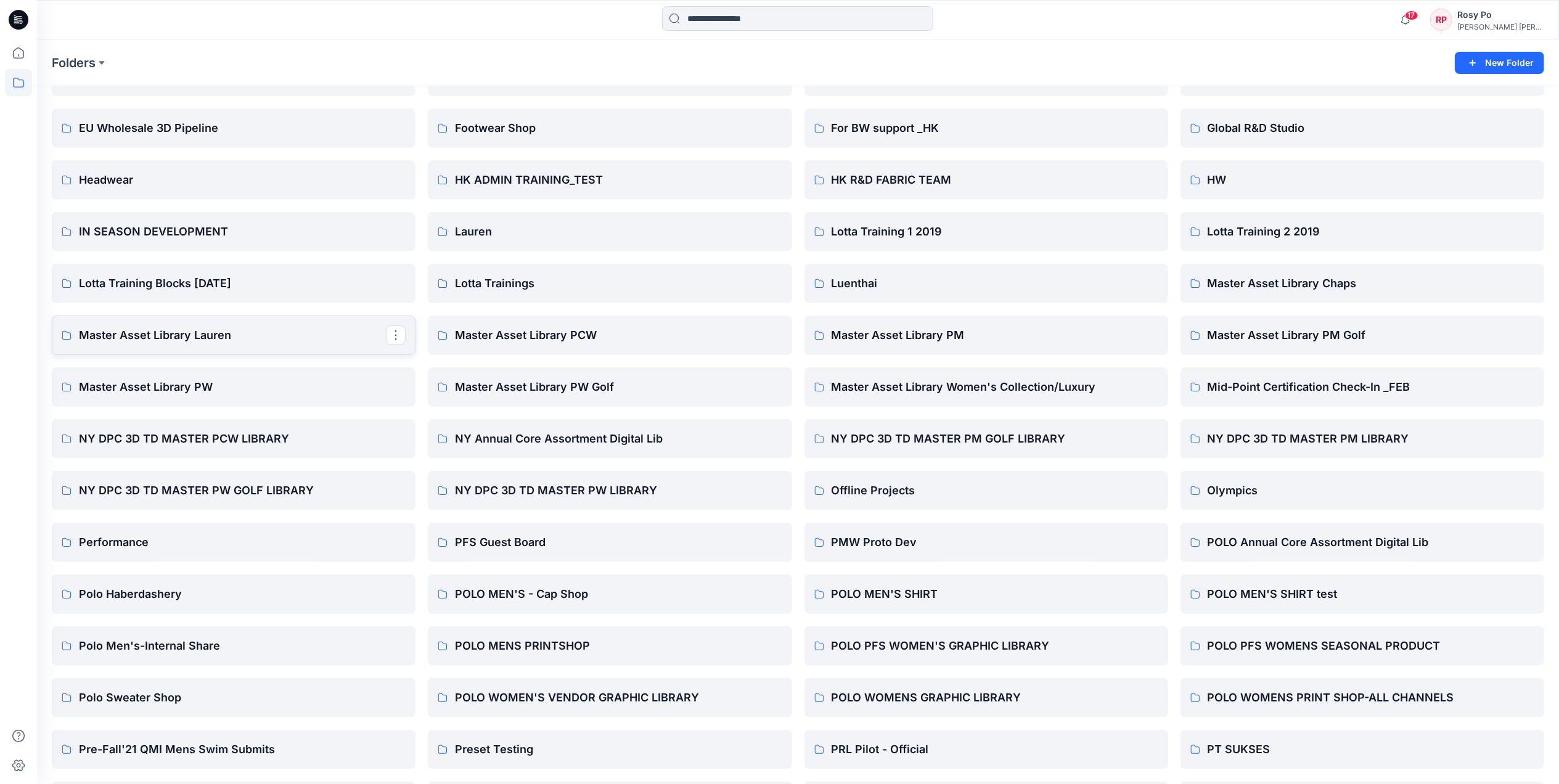
click at [234, 336] on p "Master Asset Library Lauren" at bounding box center [232, 335] width 307 height 18
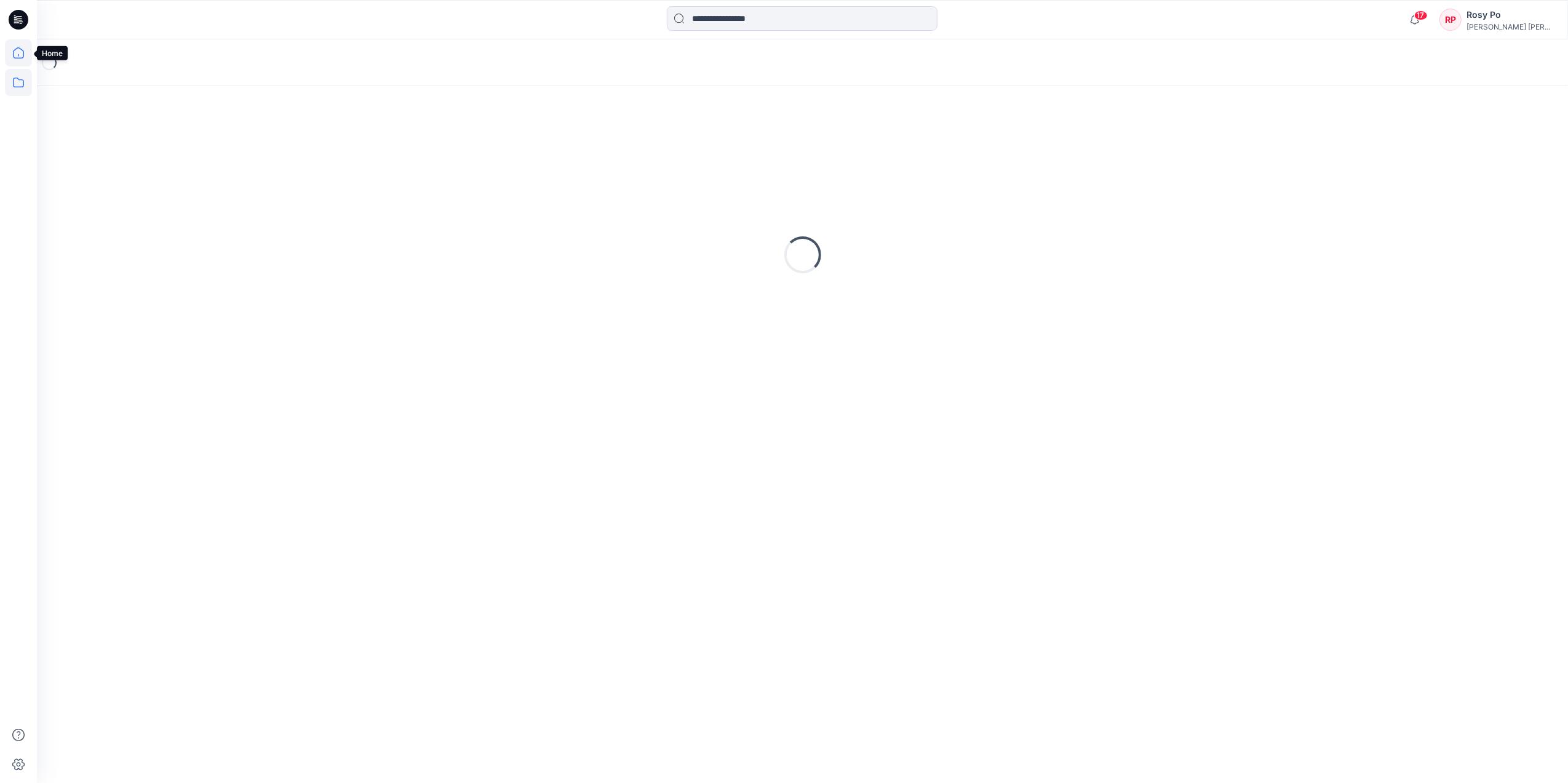
click at [20, 54] on icon at bounding box center [18, 53] width 27 height 27
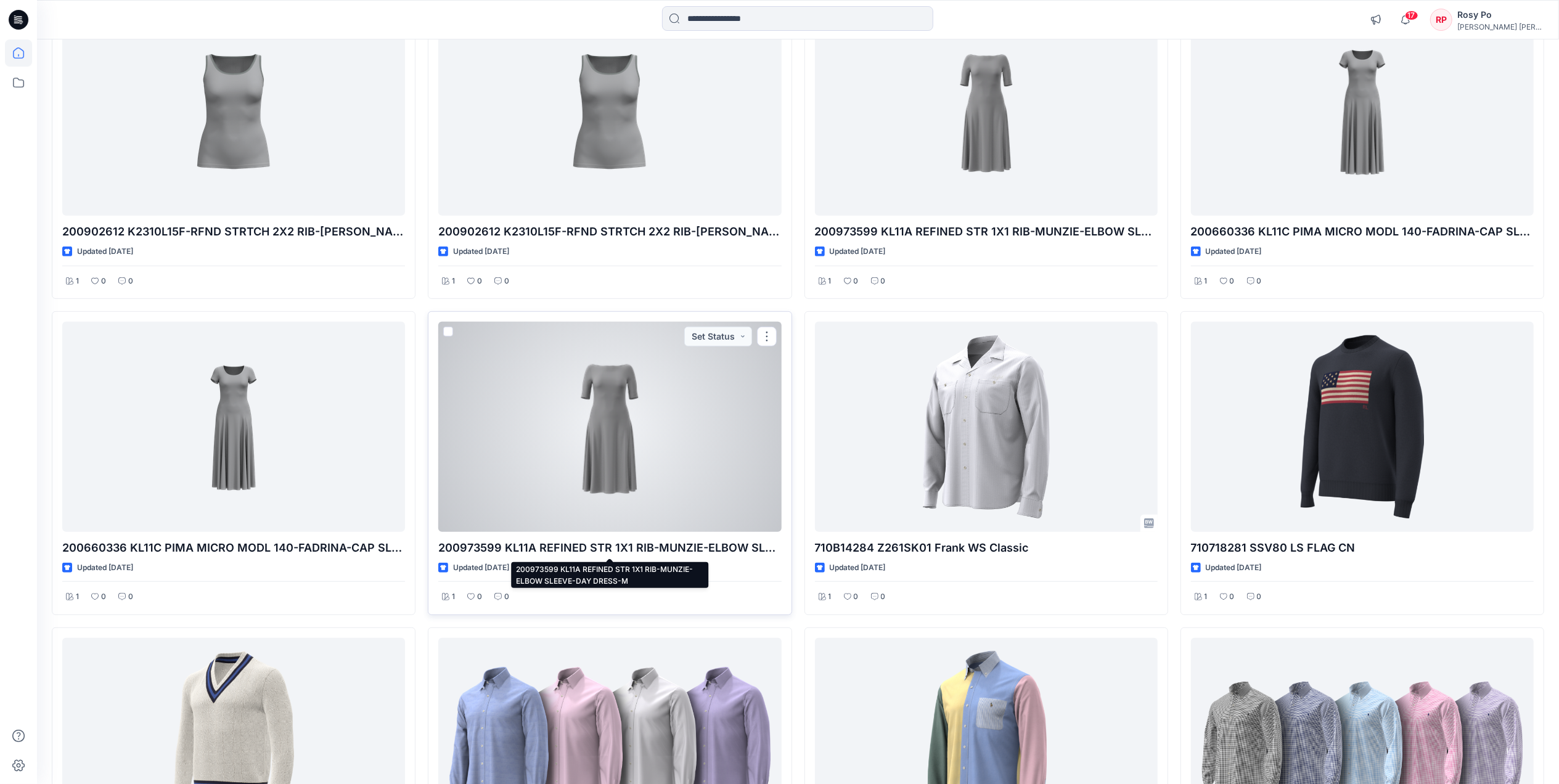
scroll to position [739, 0]
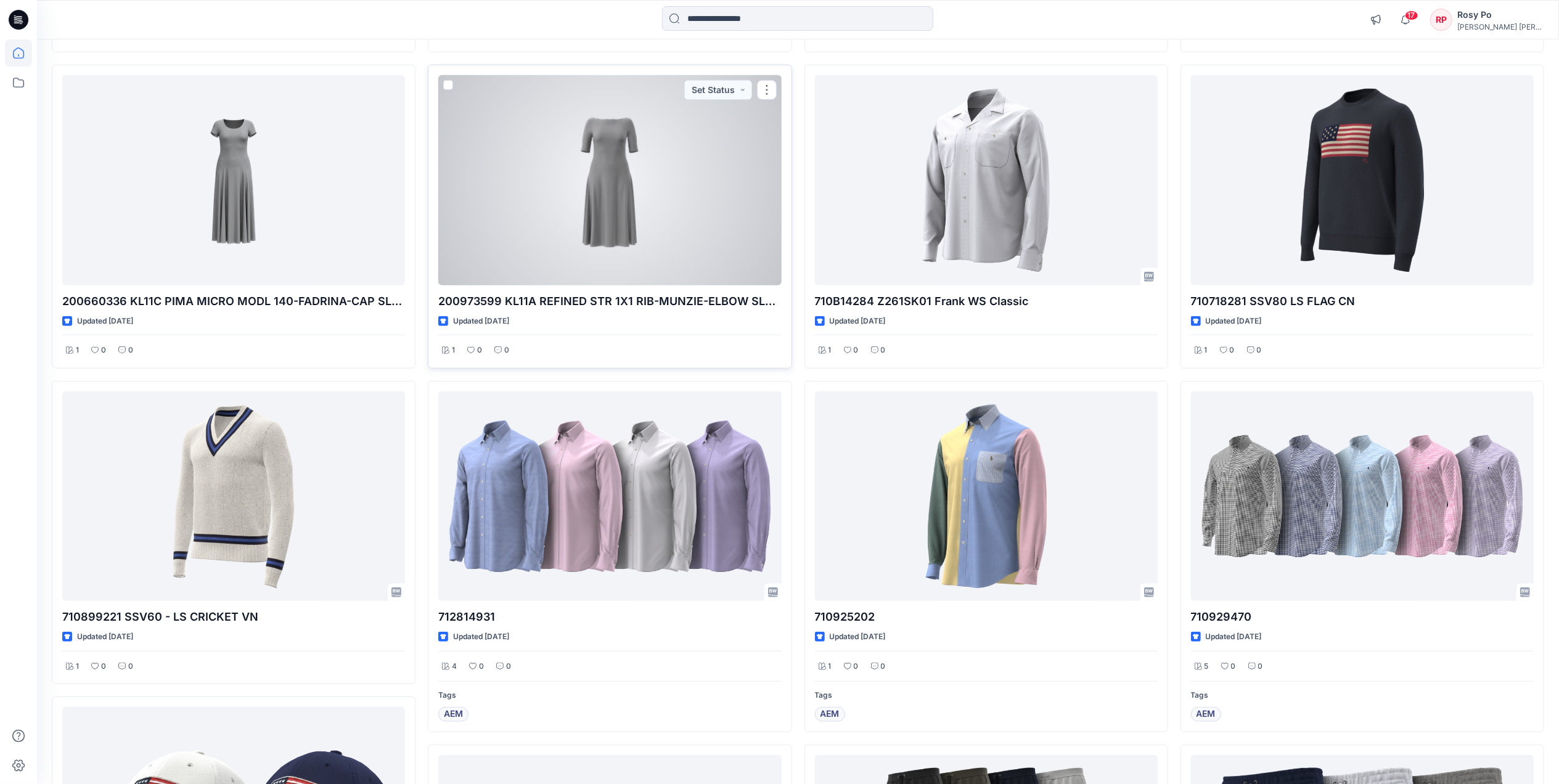
click at [657, 239] on div at bounding box center [610, 180] width 343 height 209
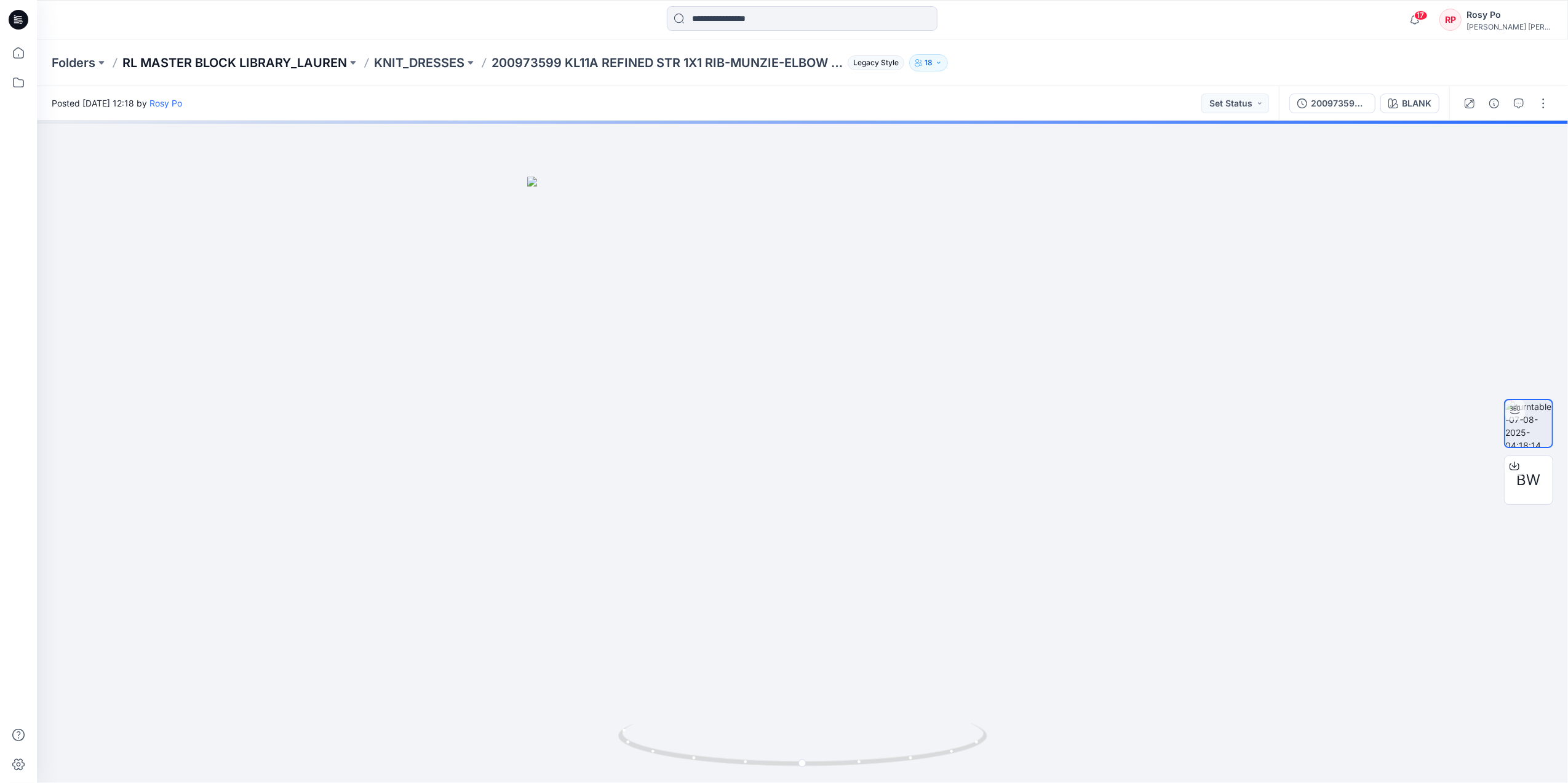
click at [321, 60] on p "RL MASTER BLOCK LIBRARY_LAUREN" at bounding box center [235, 63] width 224 height 18
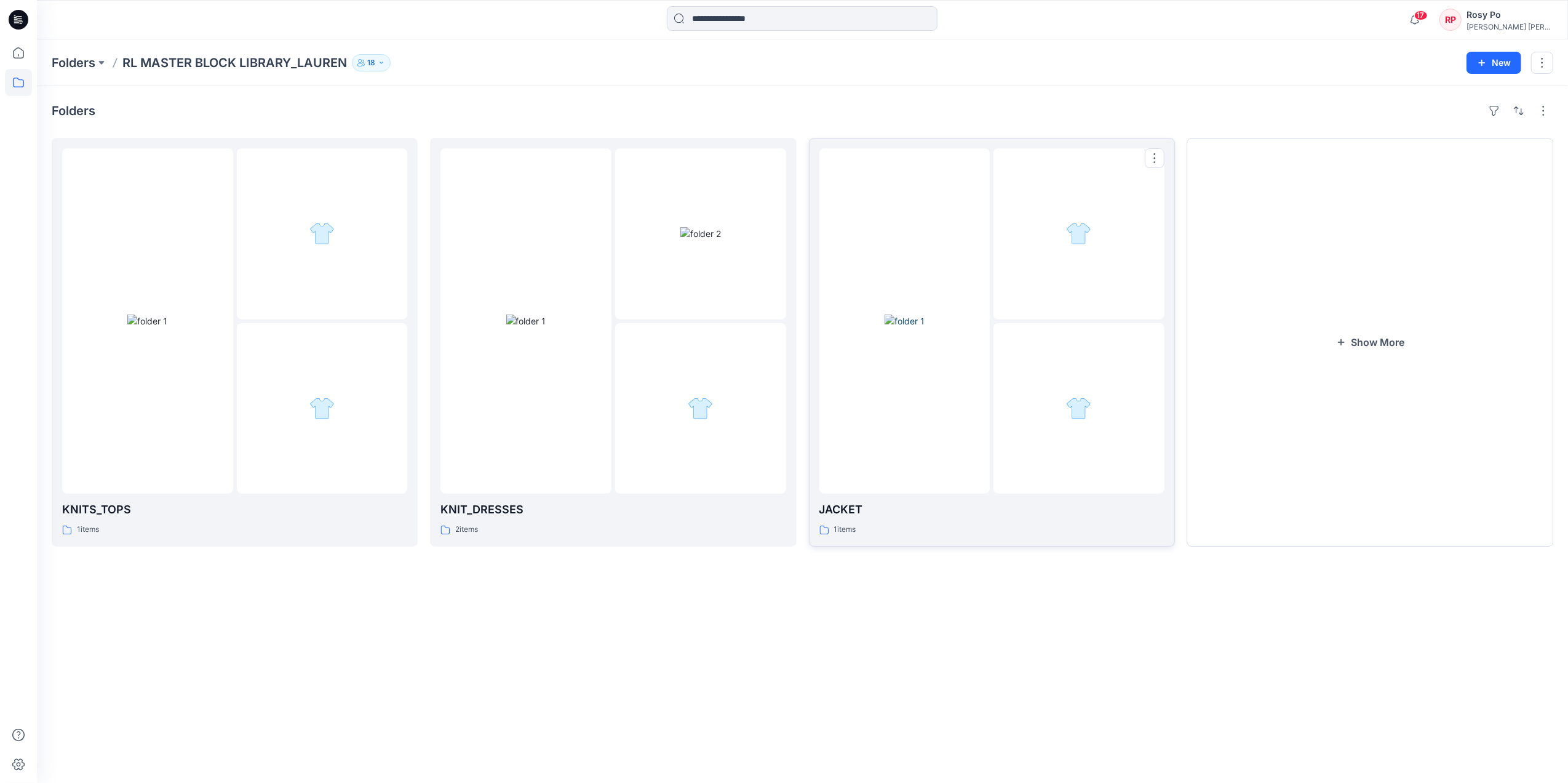
click at [967, 428] on div at bounding box center [905, 321] width 171 height 345
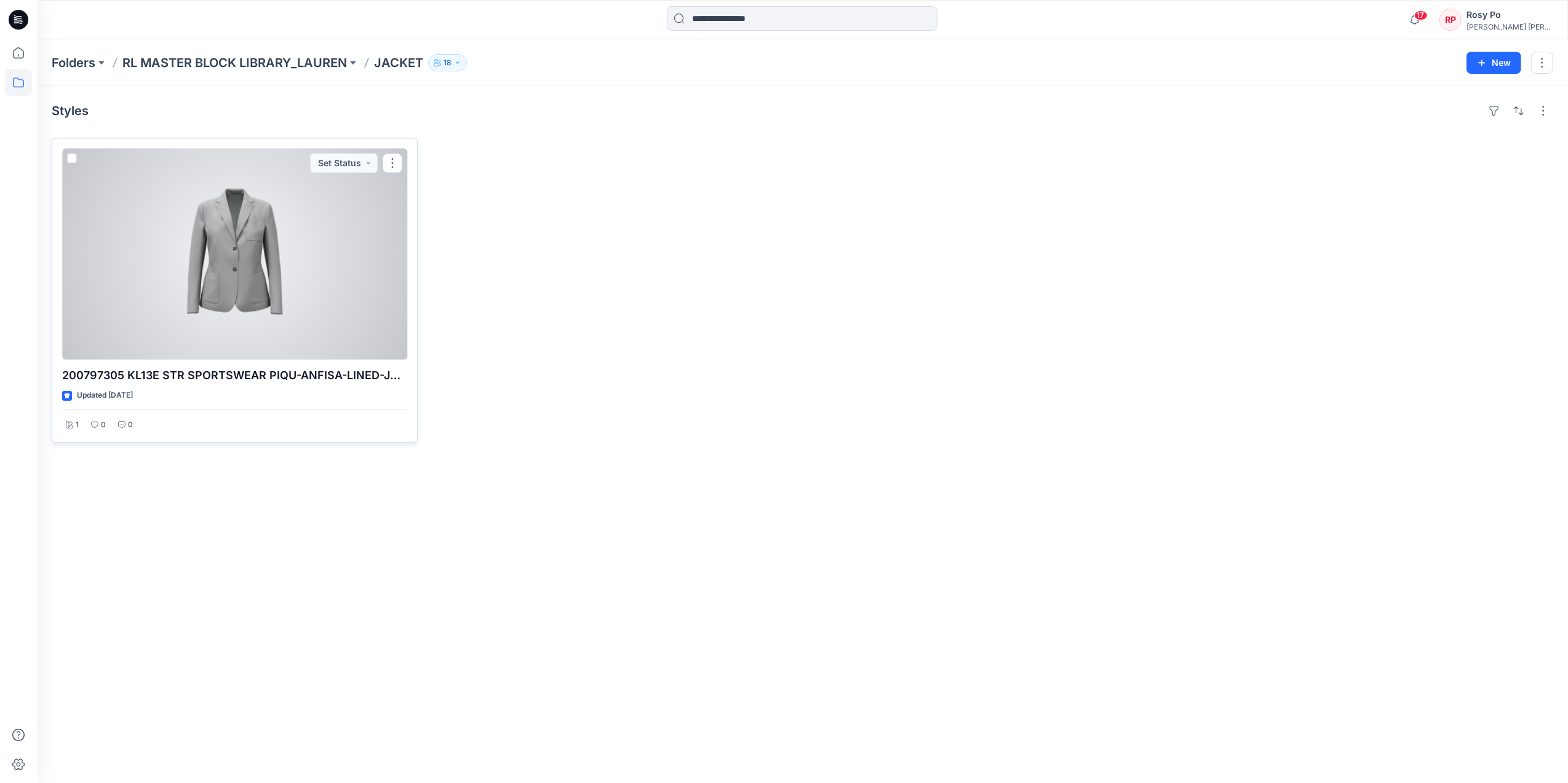
click at [290, 325] on div at bounding box center [235, 254] width 345 height 211
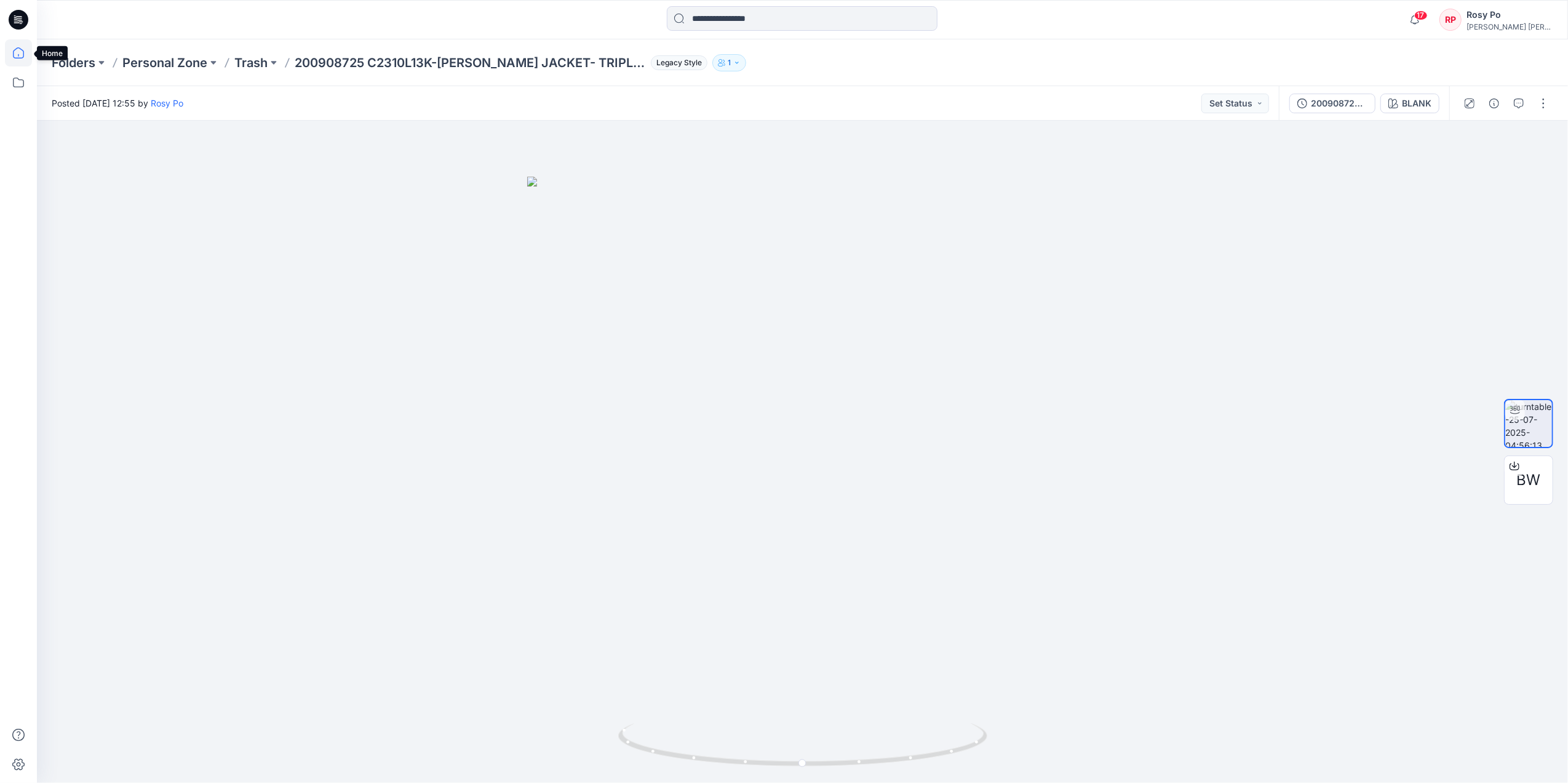
click at [25, 53] on icon at bounding box center [18, 53] width 27 height 27
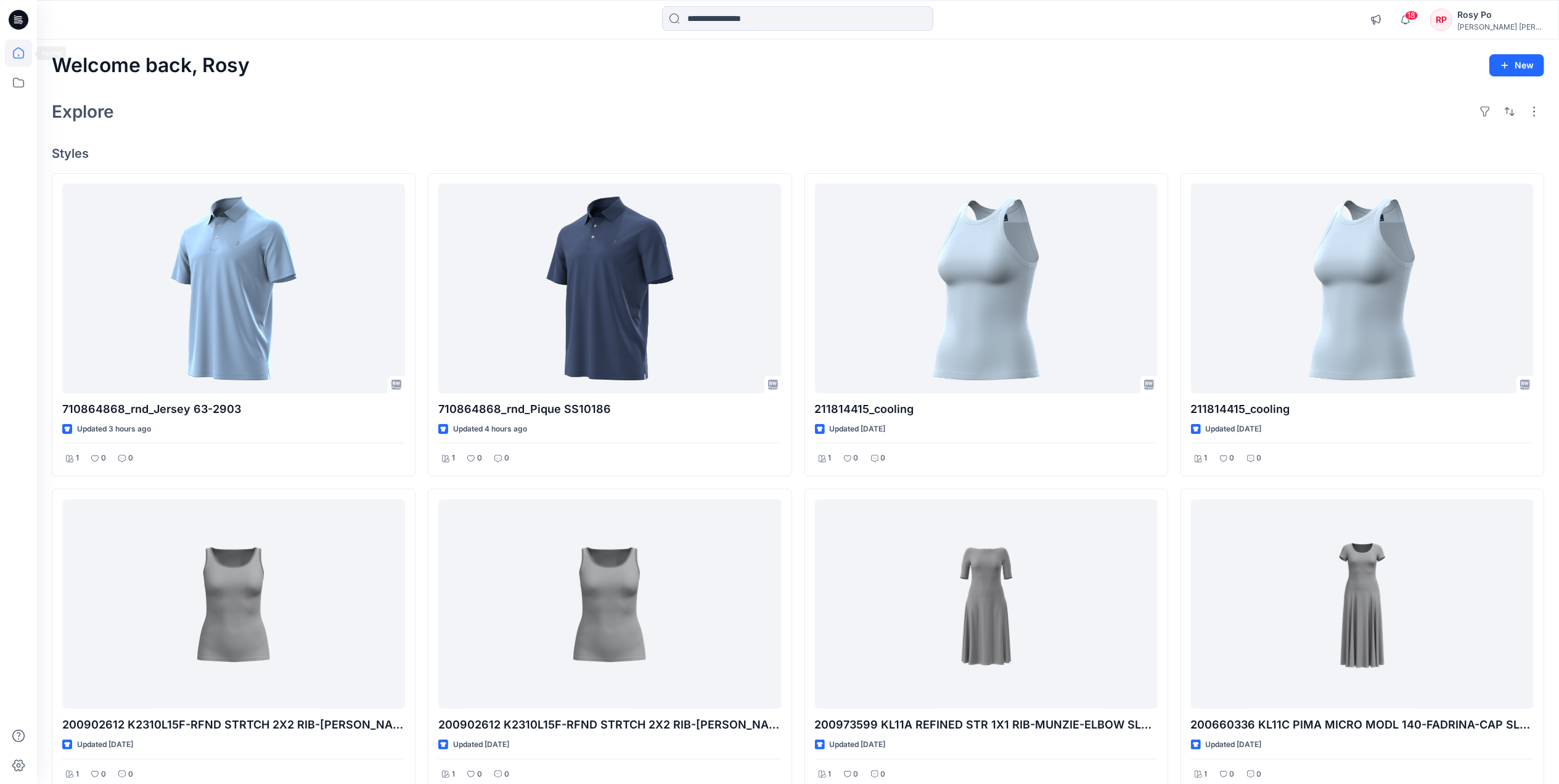
click at [23, 59] on icon at bounding box center [18, 53] width 27 height 27
click at [21, 78] on icon at bounding box center [18, 82] width 27 height 27
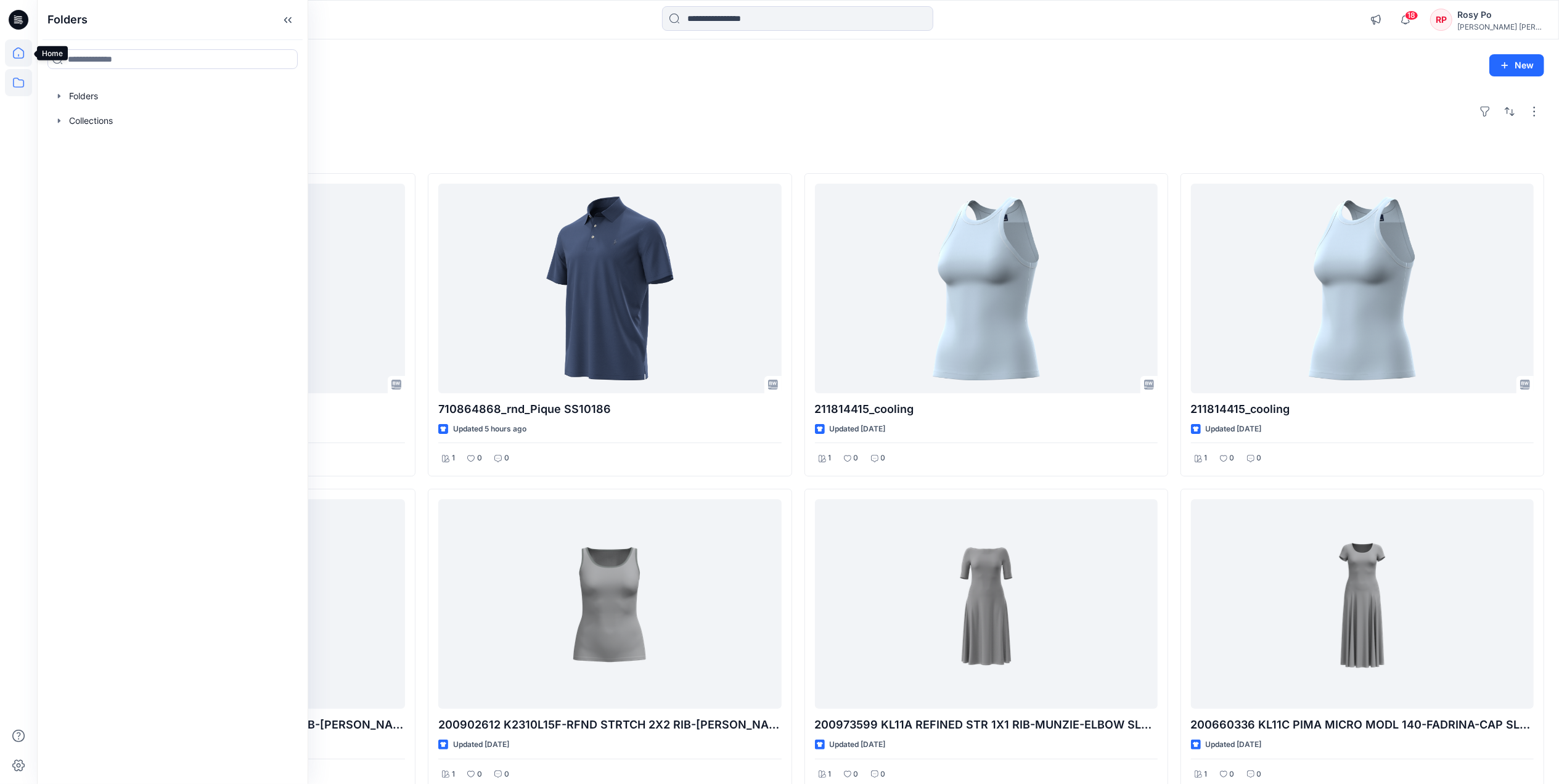
click at [20, 57] on icon at bounding box center [18, 53] width 27 height 27
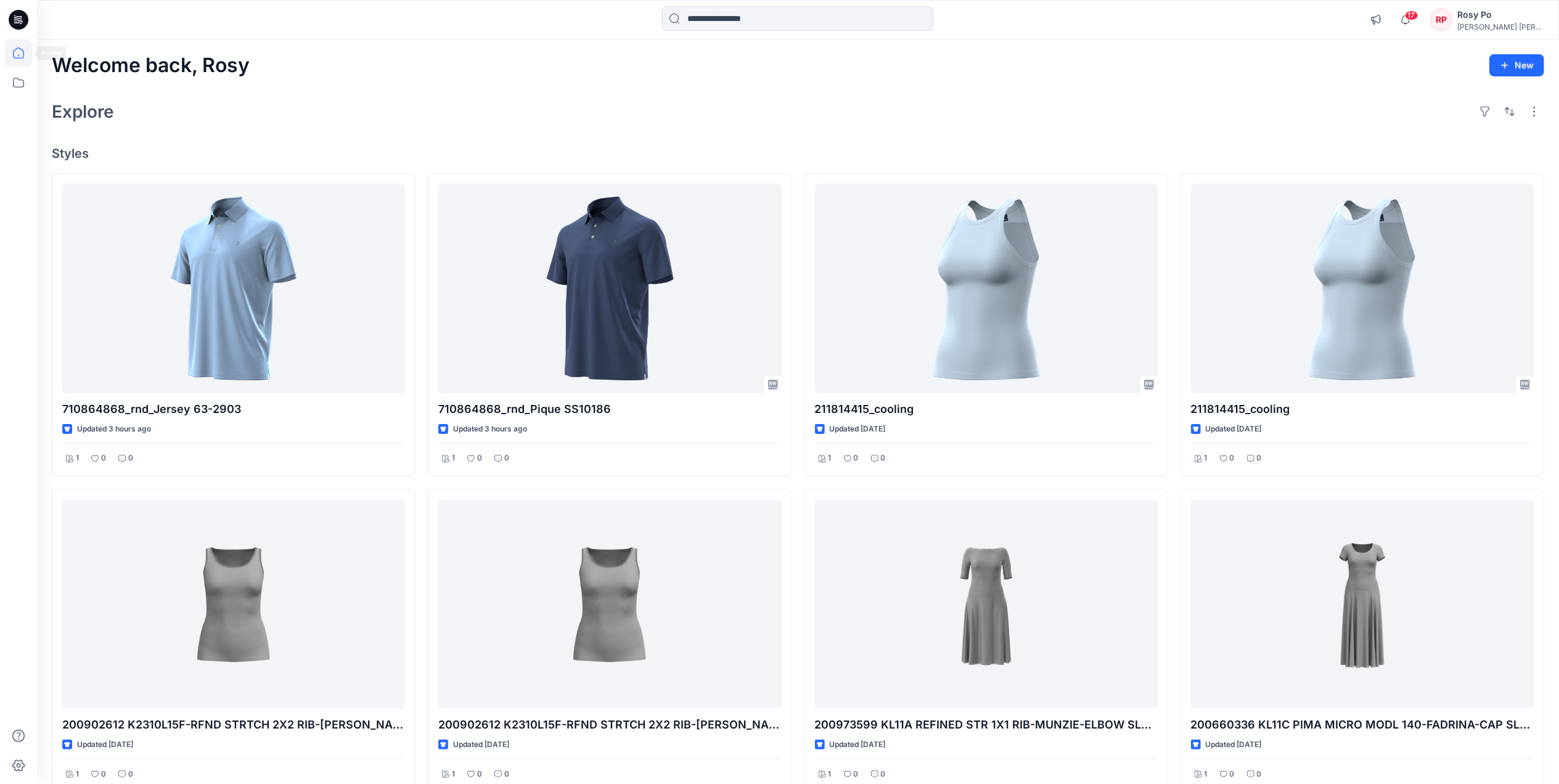
click at [21, 56] on icon at bounding box center [18, 53] width 27 height 27
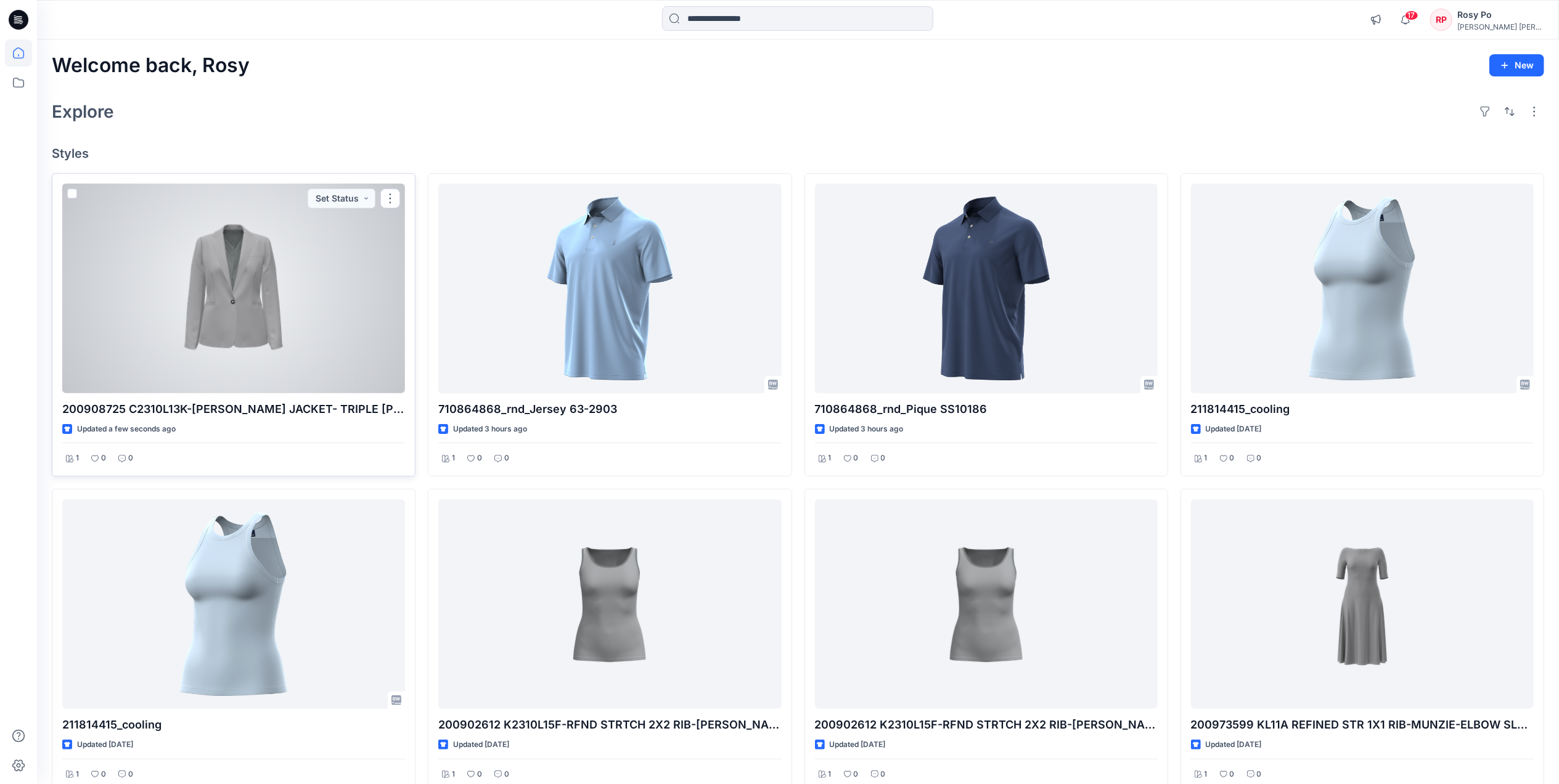
click at [234, 239] on div at bounding box center [234, 288] width 343 height 209
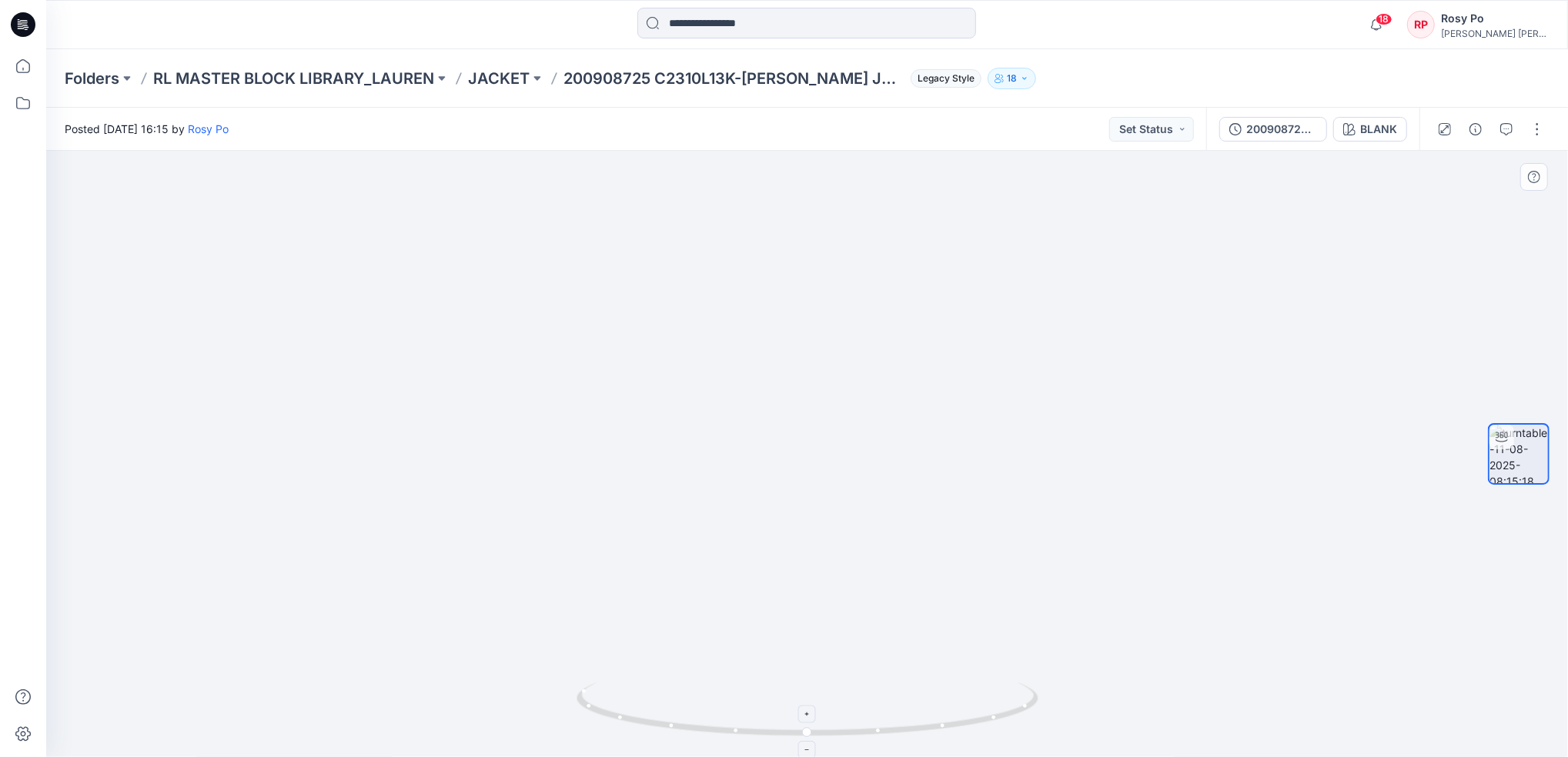
drag, startPoint x: 912, startPoint y: 679, endPoint x: 795, endPoint y: 699, distance: 118.7
click at [678, 666] on img at bounding box center [806, 442] width 635 height 633
drag, startPoint x: 844, startPoint y: 743, endPoint x: 639, endPoint y: 686, distance: 212.8
click at [625, 687] on div at bounding box center [807, 719] width 462 height 77
click at [1534, 132] on button "button" at bounding box center [1537, 129] width 25 height 25
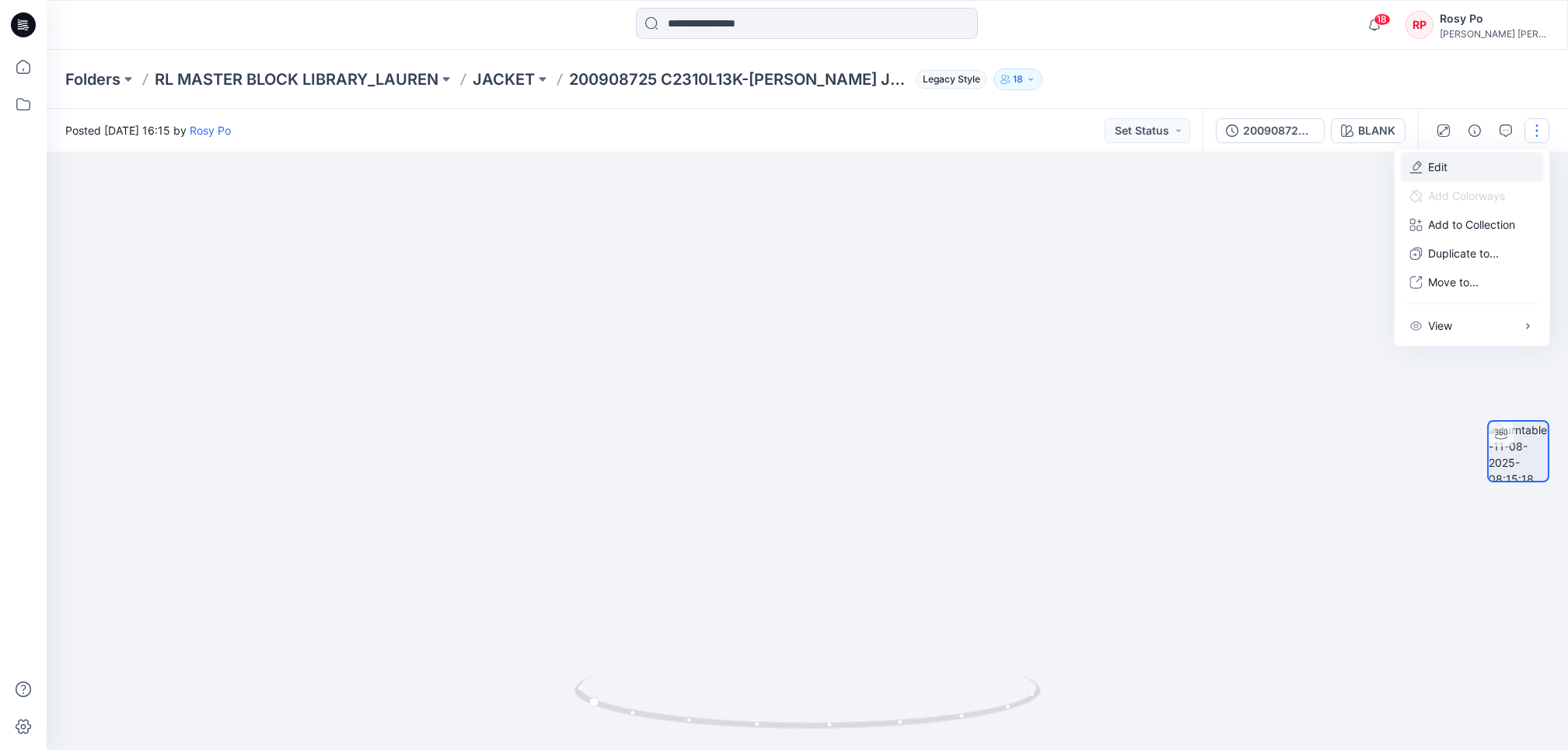
click at [1478, 161] on button "Edit" at bounding box center [1472, 166] width 143 height 29
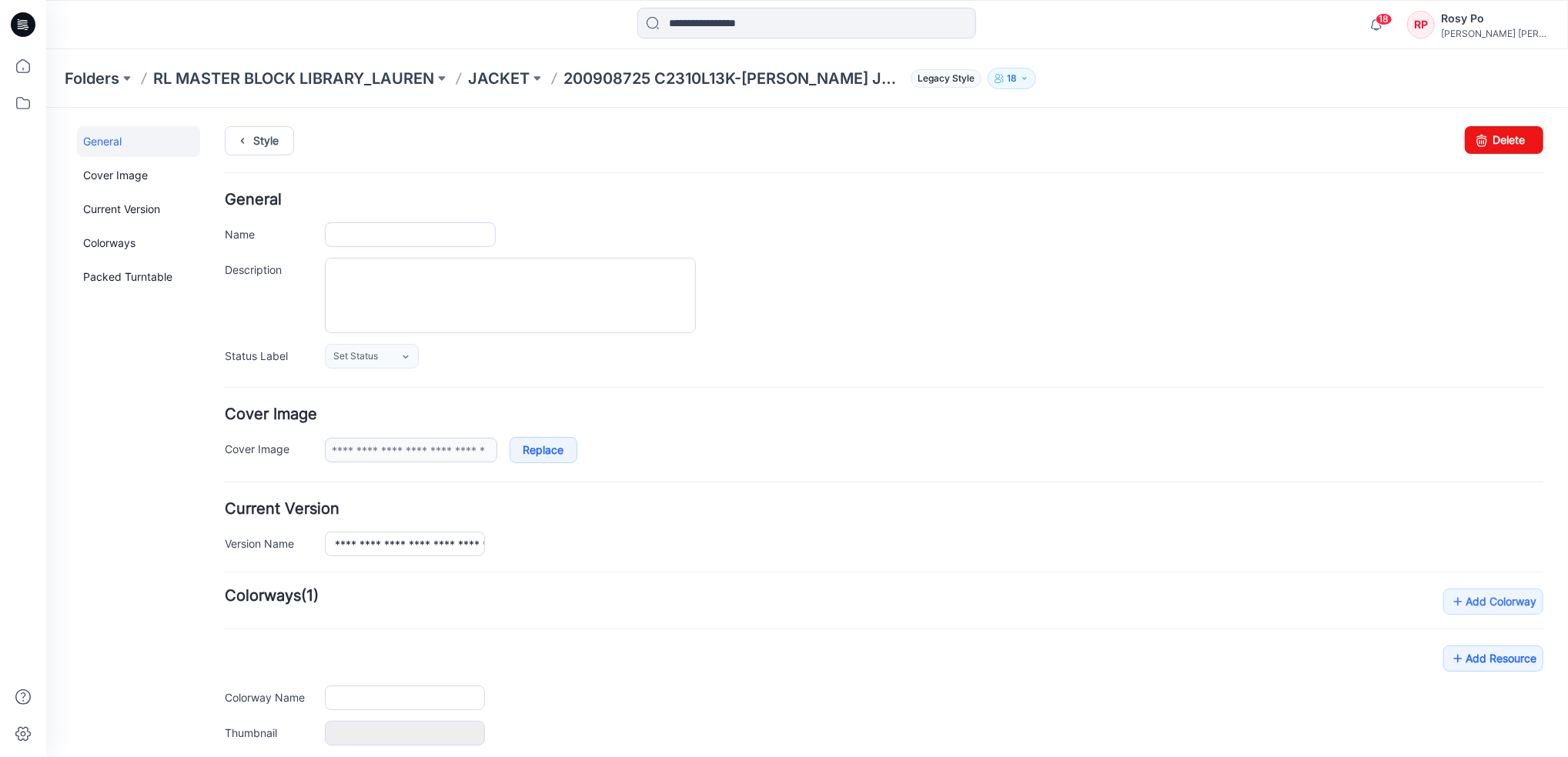
type input "**********"
type input "*****"
type input "**********"
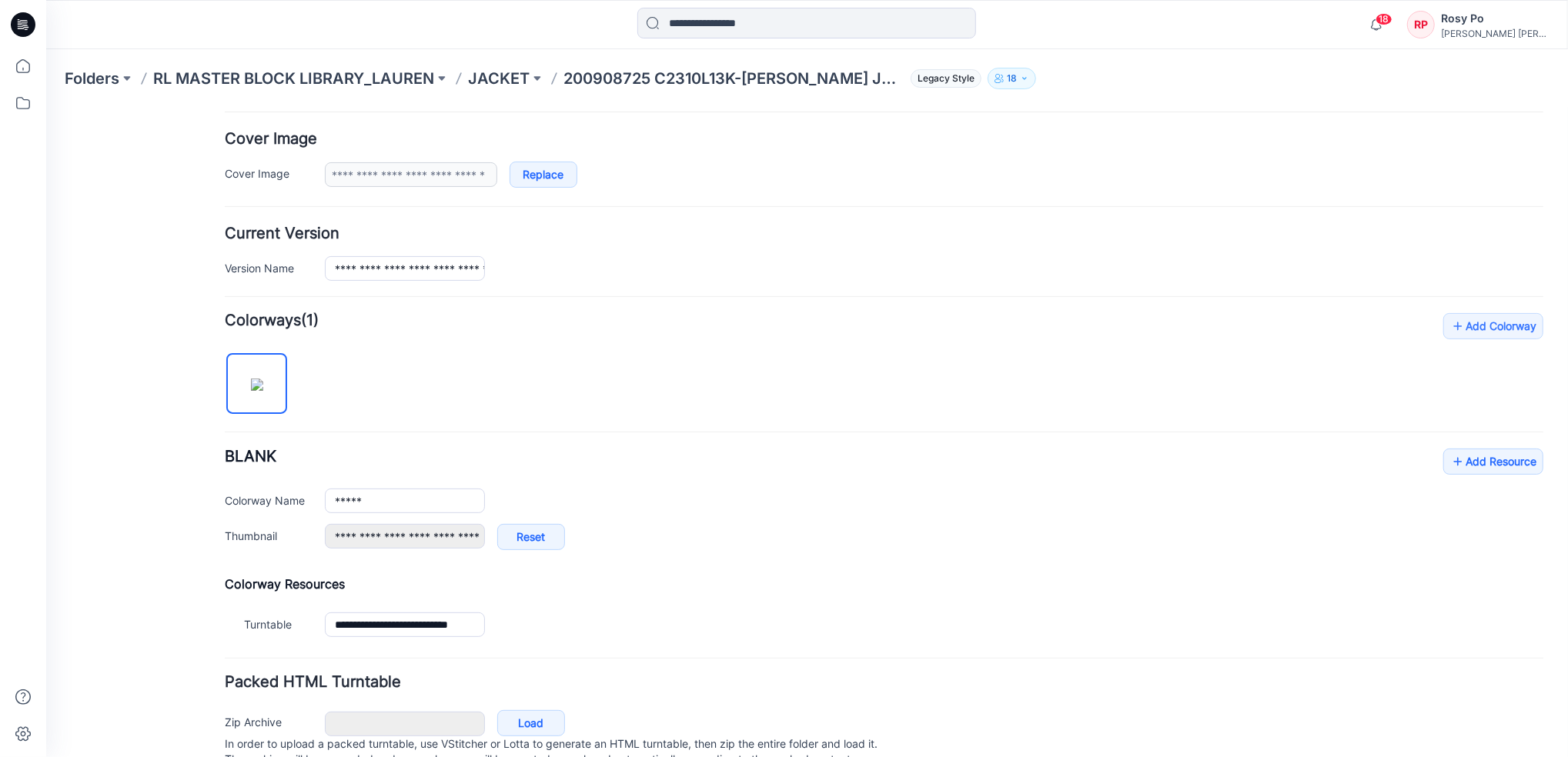
scroll to position [338, 0]
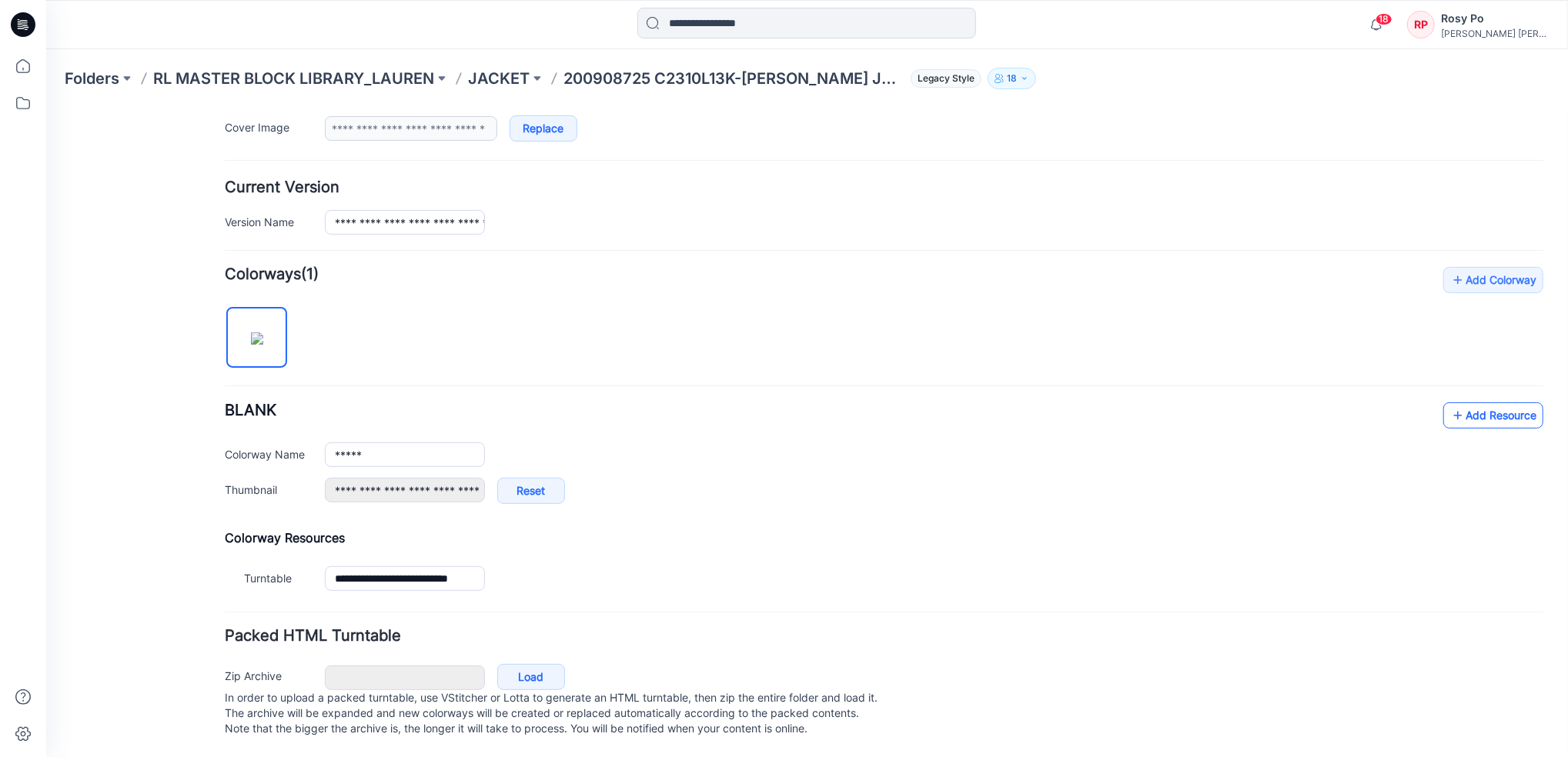
click at [1463, 401] on link "Add Resource" at bounding box center [1492, 414] width 100 height 27
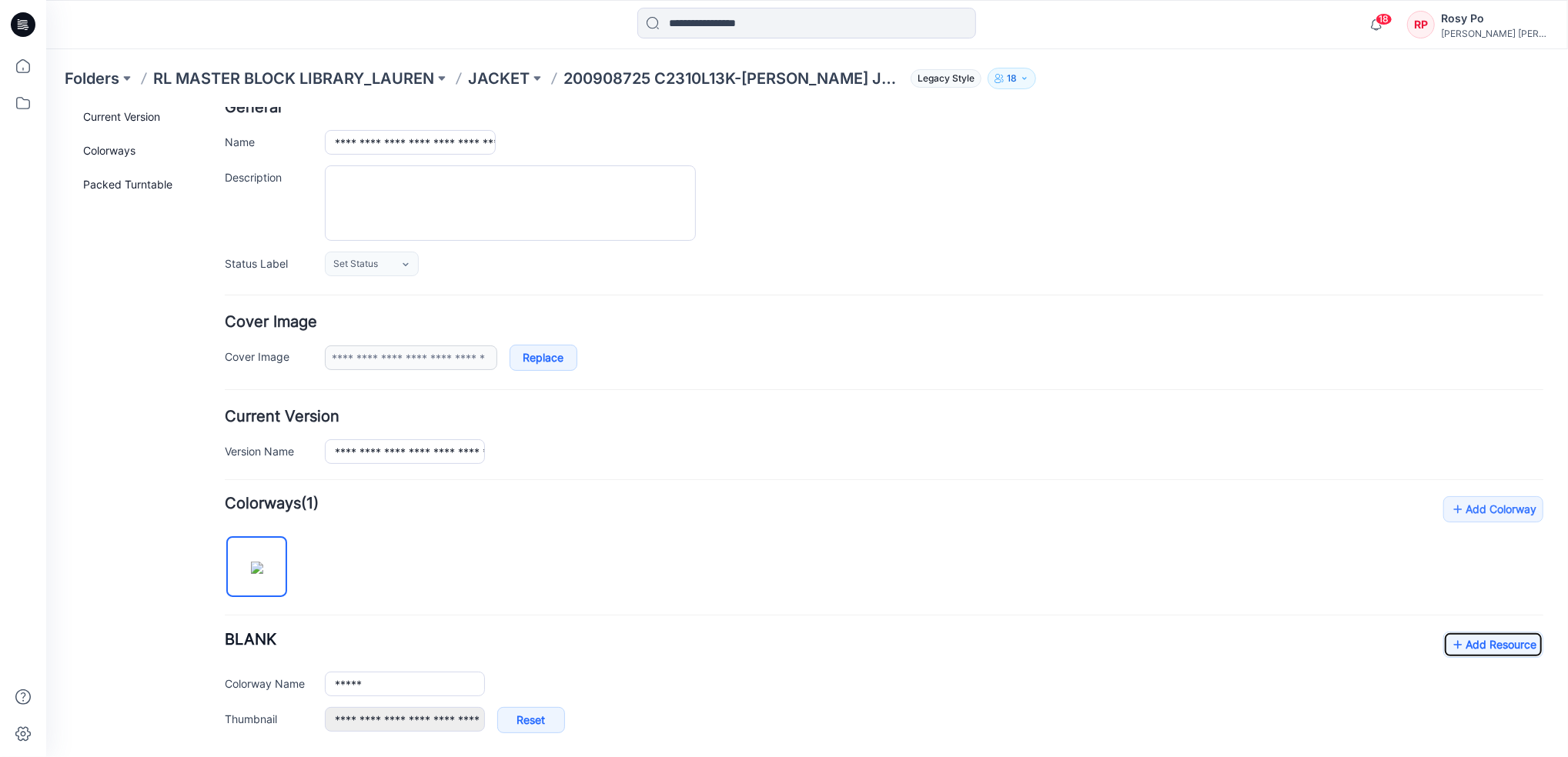
scroll to position [0, 0]
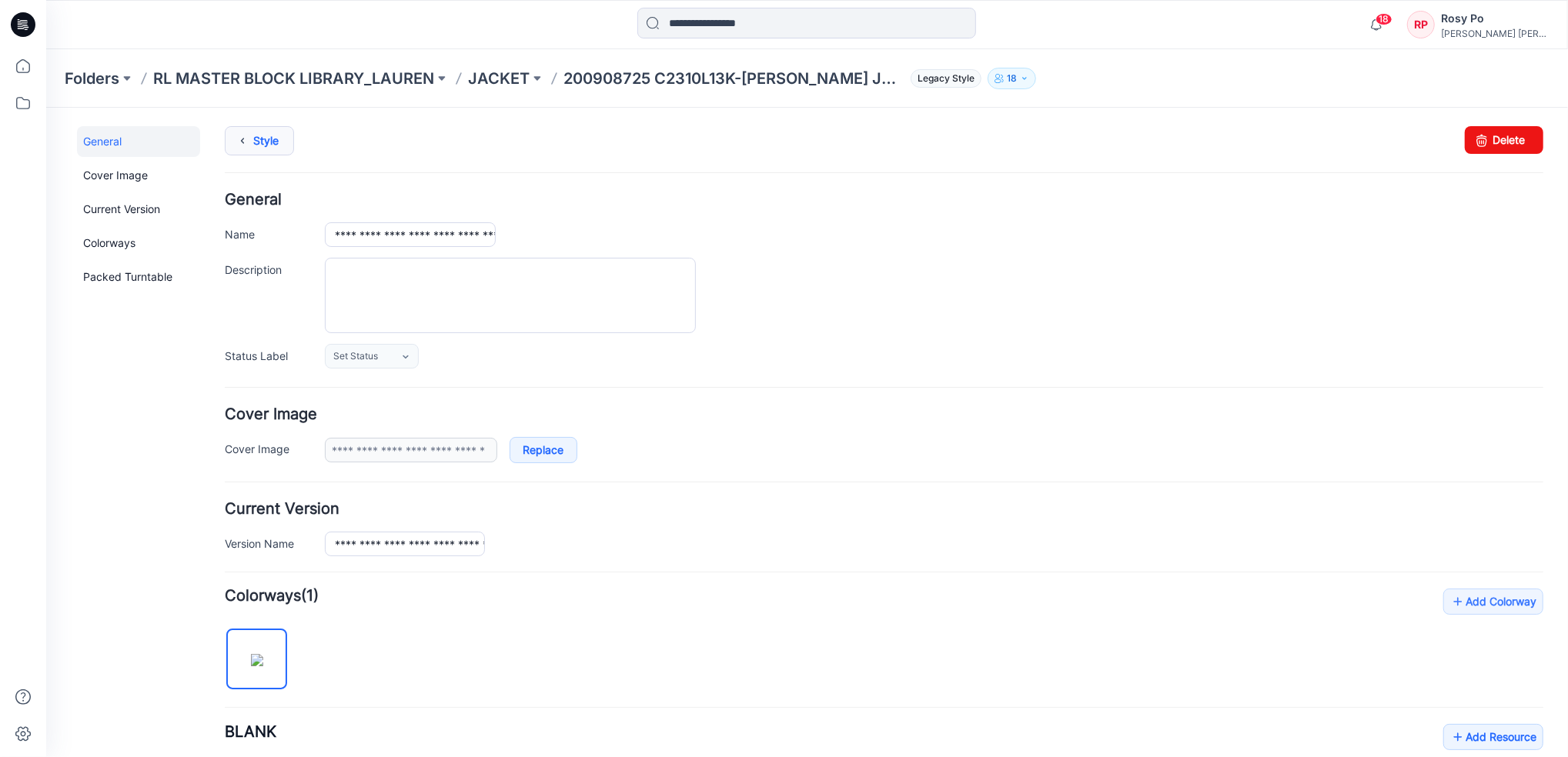
click at [255, 139] on link "Style" at bounding box center [259, 140] width 69 height 29
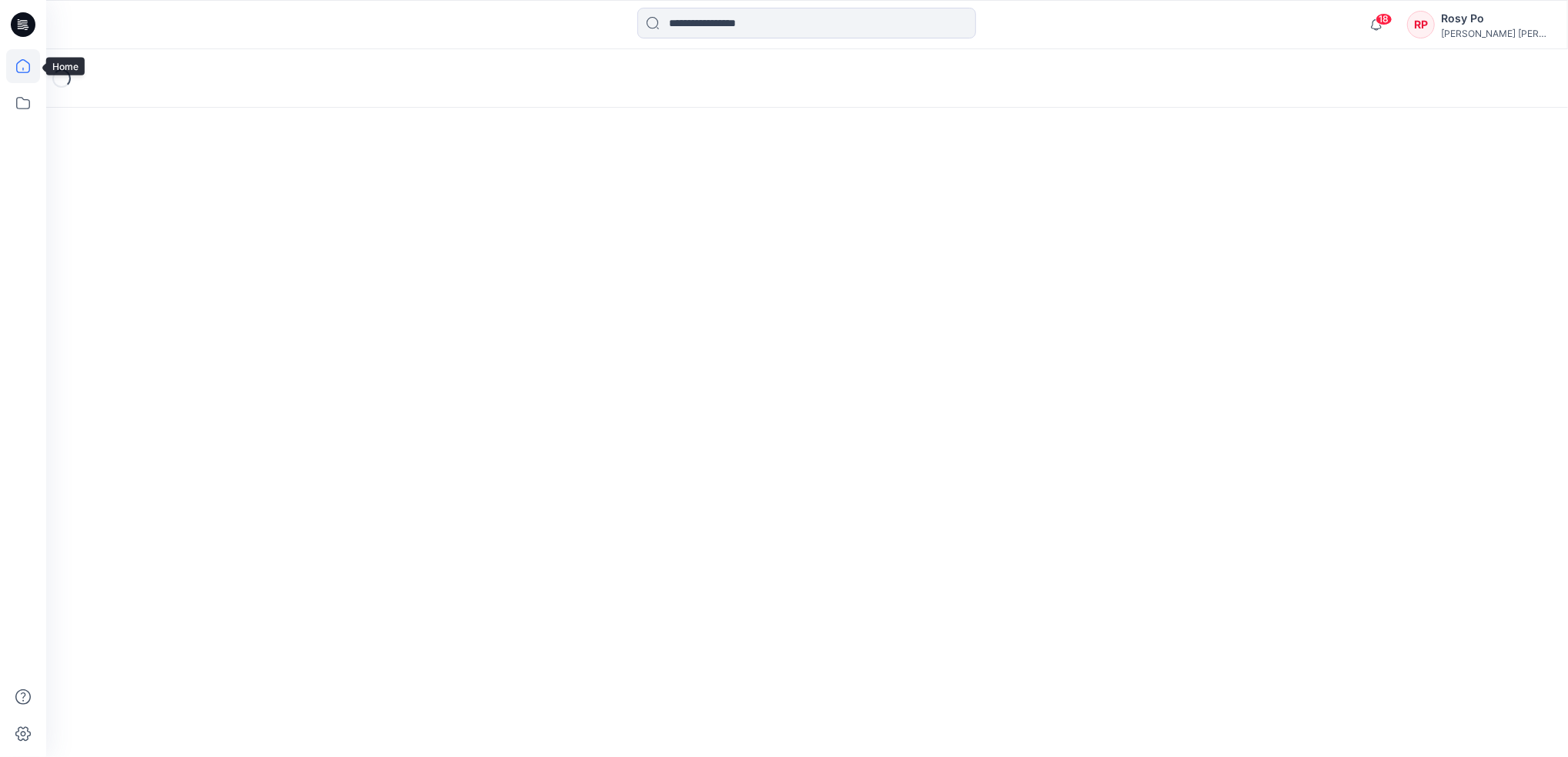
click at [31, 75] on icon at bounding box center [23, 66] width 34 height 34
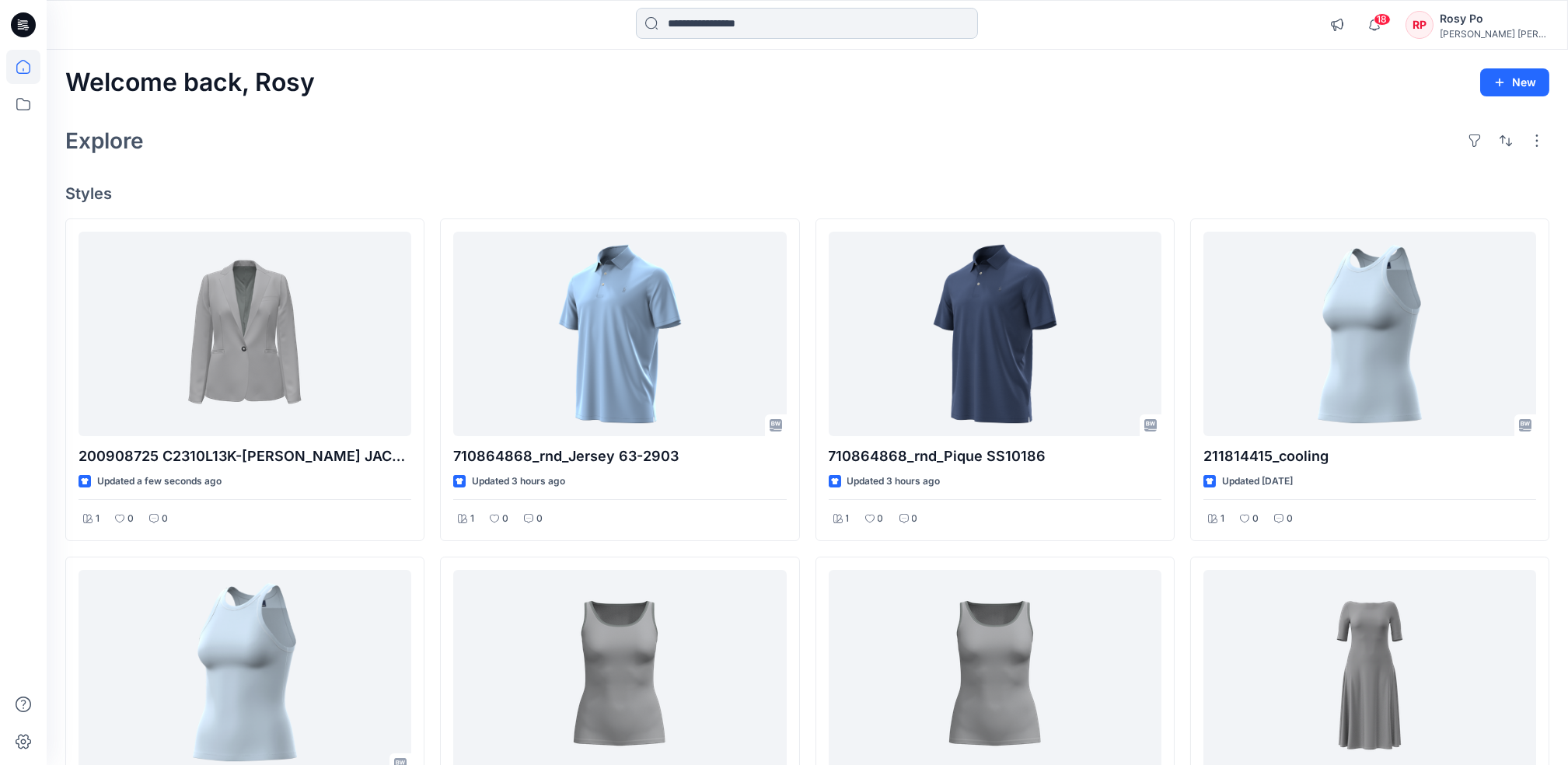
click at [751, 17] on input at bounding box center [807, 23] width 342 height 31
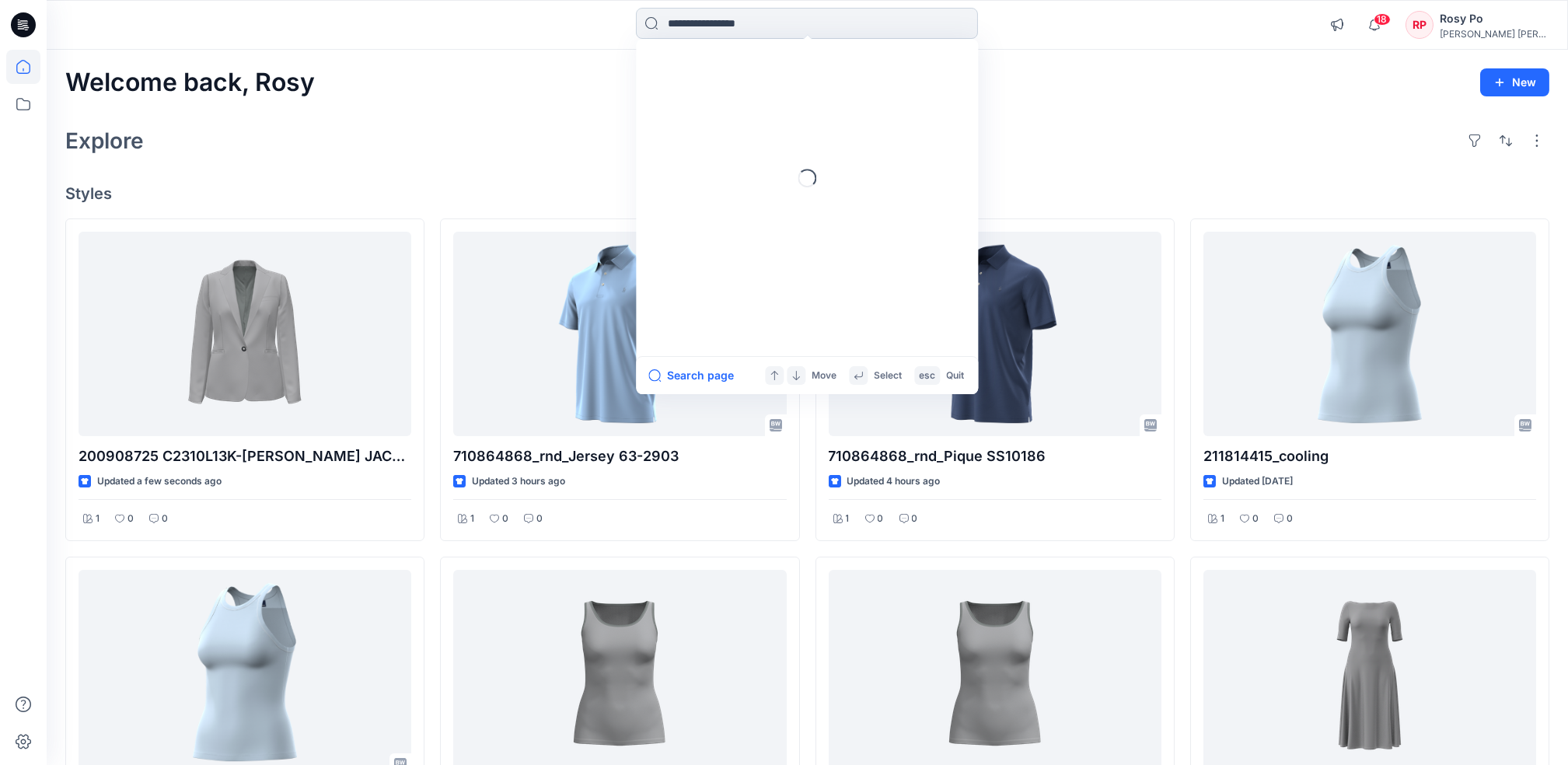
paste input "*********"
type input "*********"
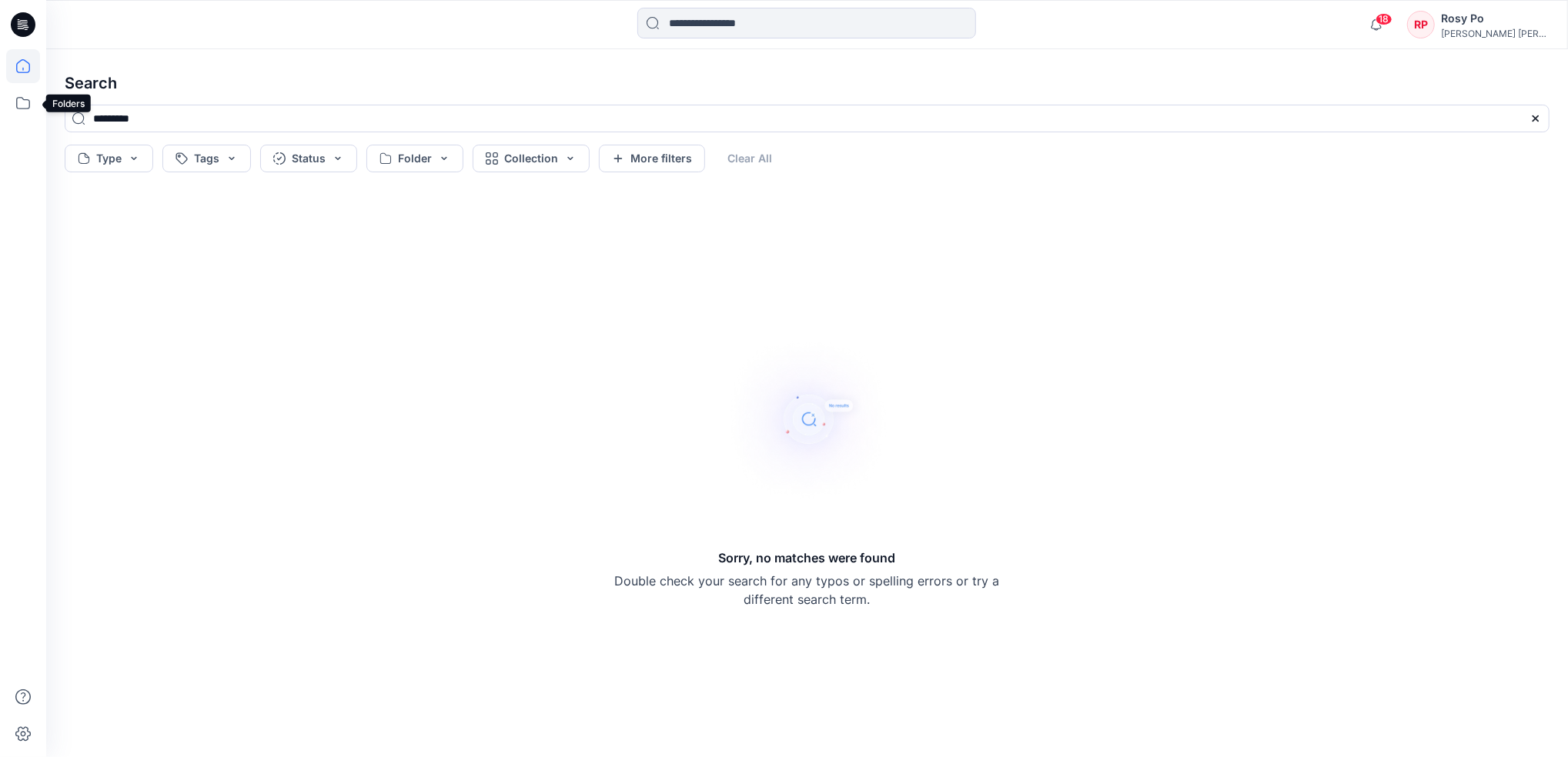
click at [15, 71] on icon at bounding box center [23, 66] width 34 height 34
